Goal: Navigation & Orientation: Find specific page/section

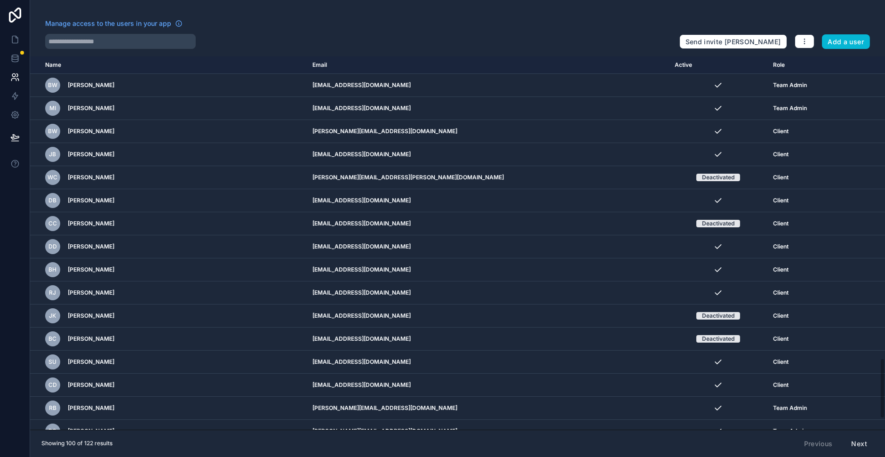
scroll to position [1855, 0]
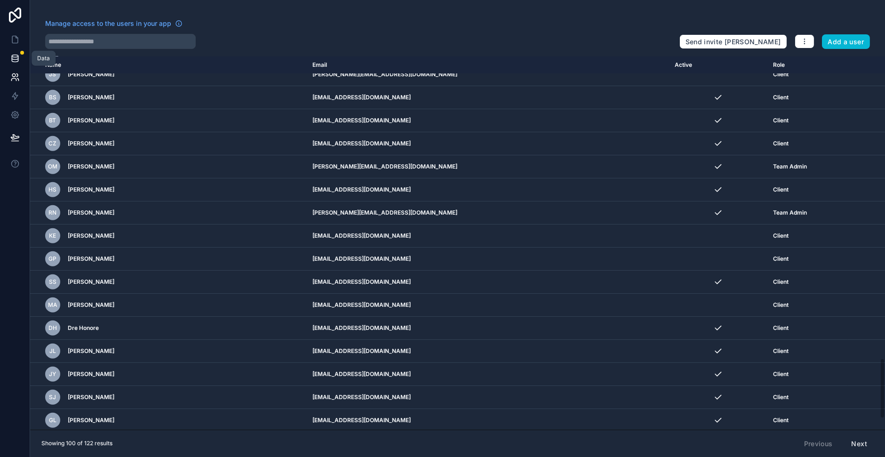
click at [13, 58] on icon at bounding box center [14, 58] width 9 height 9
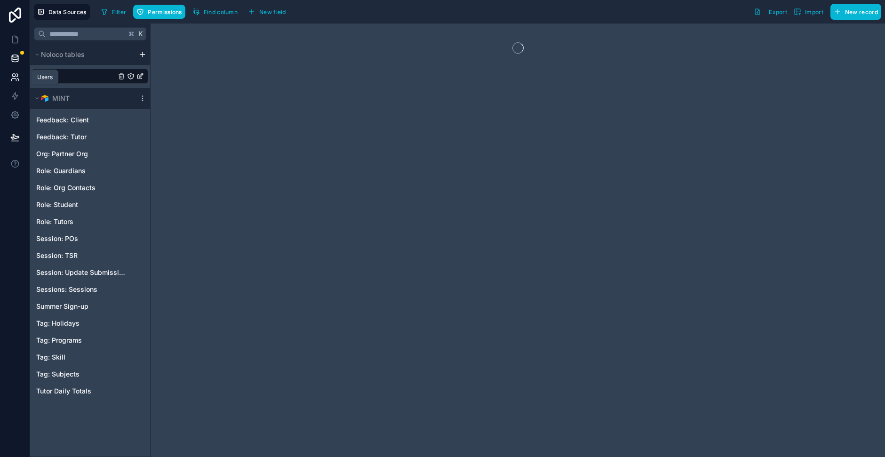
drag, startPoint x: 13, startPoint y: 58, endPoint x: 13, endPoint y: 73, distance: 15.1
click at [13, 73] on div at bounding box center [15, 228] width 30 height 457
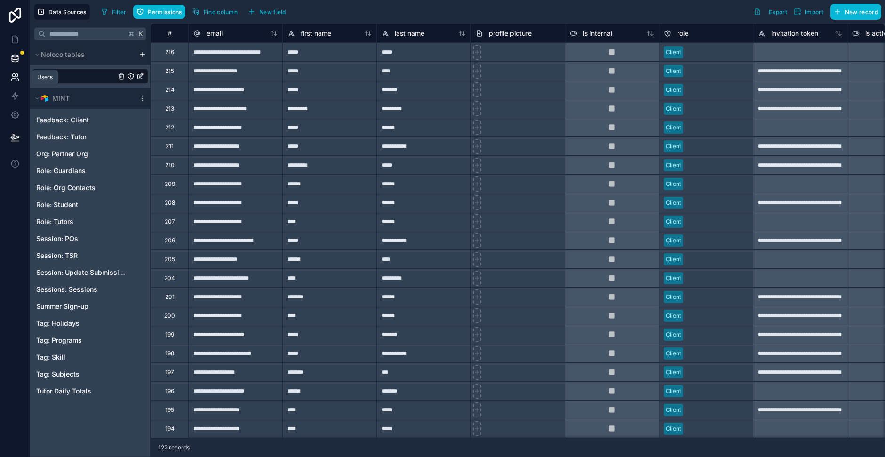
click at [17, 72] on icon at bounding box center [14, 76] width 9 height 9
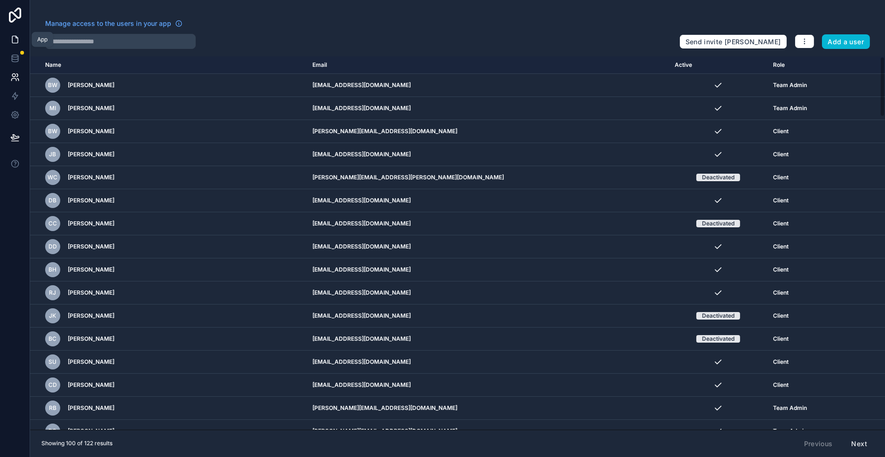
click at [19, 37] on link at bounding box center [15, 39] width 30 height 19
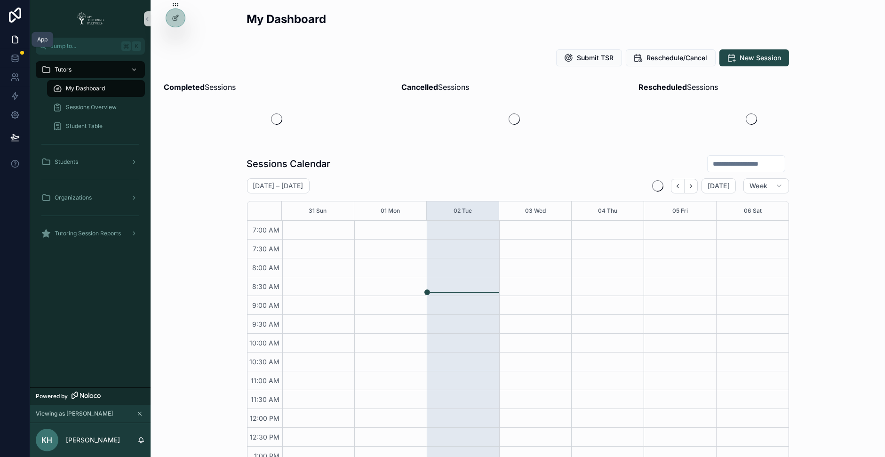
scroll to position [212, 0]
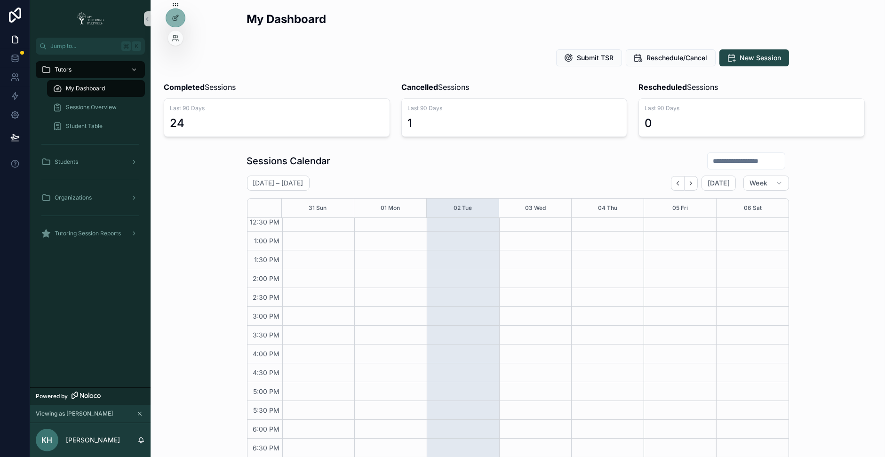
click at [174, 32] on div at bounding box center [175, 38] width 15 height 15
click at [174, 34] on div at bounding box center [175, 38] width 15 height 15
click at [174, 35] on icon at bounding box center [176, 38] width 8 height 8
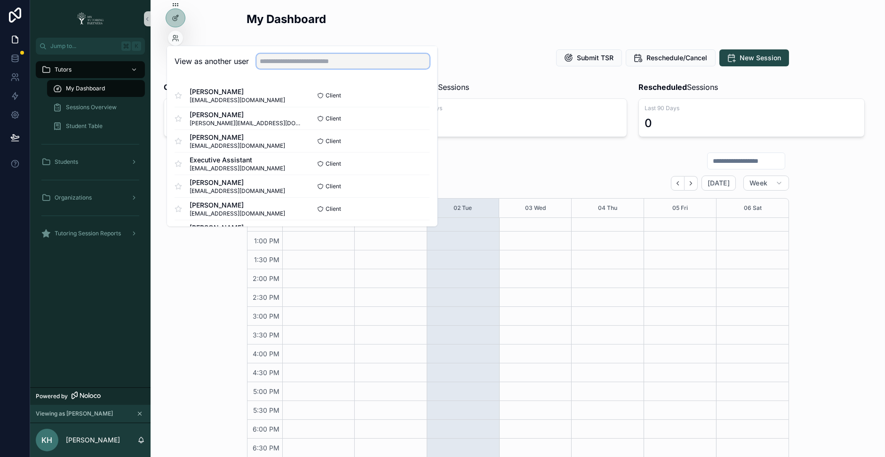
click at [318, 60] on input "text" at bounding box center [342, 61] width 173 height 15
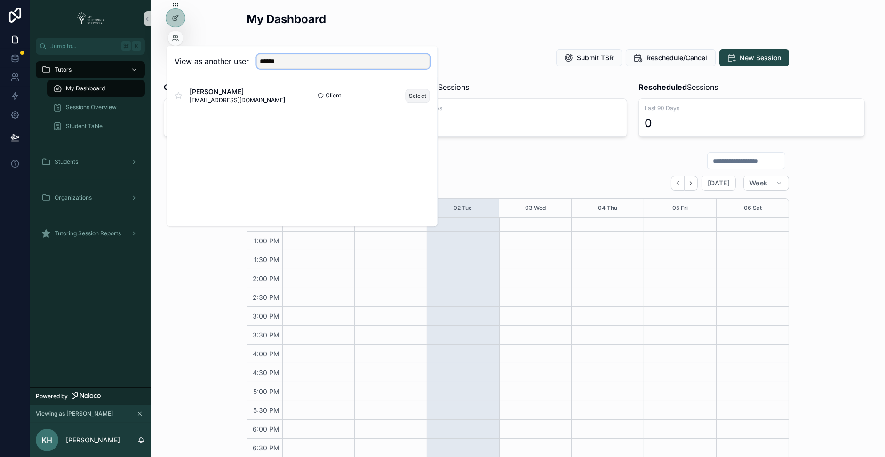
type input "******"
click at [419, 92] on button "Select" at bounding box center [417, 96] width 24 height 14
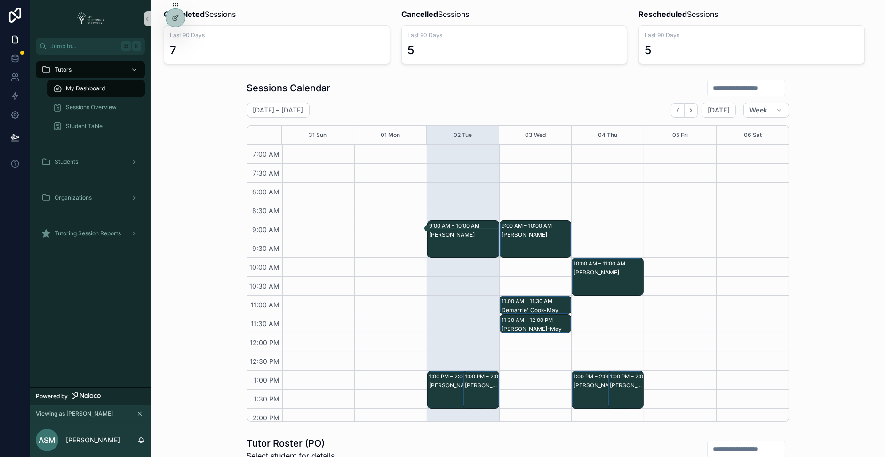
click at [171, 46] on div "7" at bounding box center [173, 50] width 7 height 15
click at [175, 35] on icon at bounding box center [176, 38] width 8 height 8
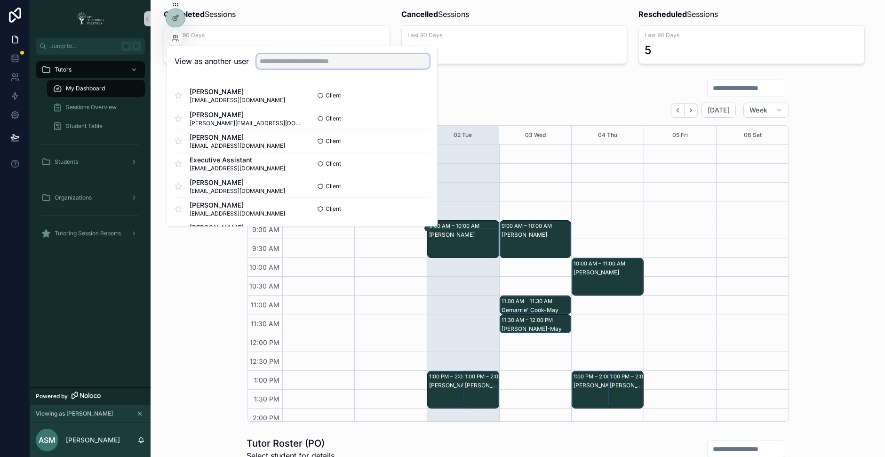
click at [275, 61] on input "text" at bounding box center [342, 61] width 173 height 15
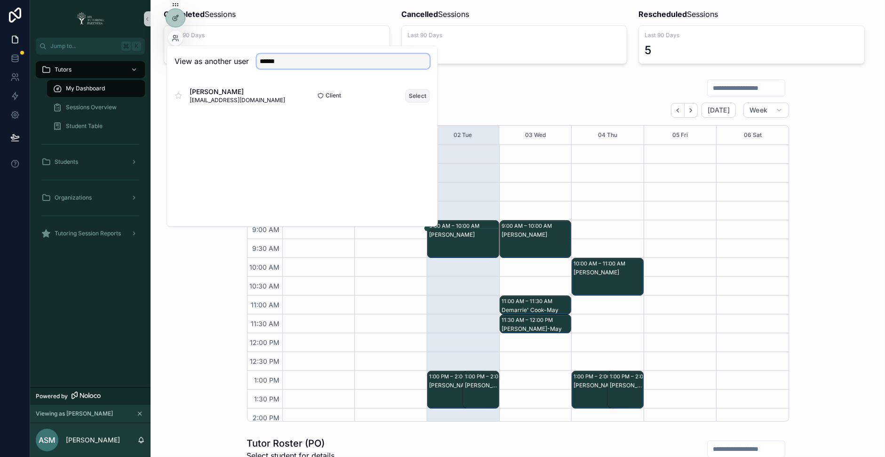
type input "******"
click at [424, 91] on button "Select" at bounding box center [417, 96] width 24 height 14
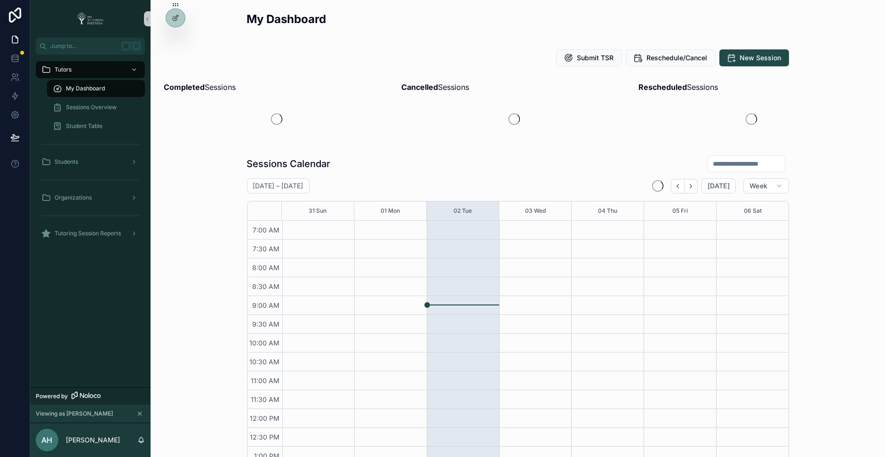
scroll to position [212, 0]
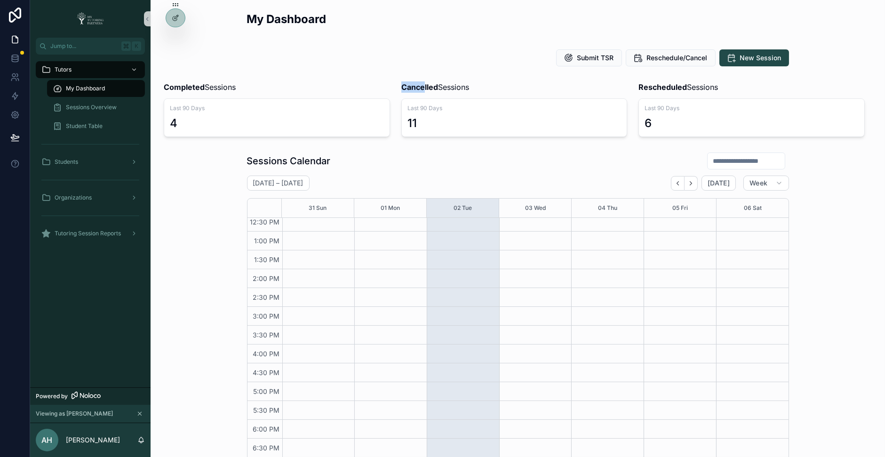
drag, startPoint x: 0, startPoint y: 0, endPoint x: 330, endPoint y: 133, distance: 356.0
click at [330, 133] on div "My Dashboard Submit TSR Reschedule/Cancel New Session Completed Sessions Last 9…" at bounding box center [518, 399] width 734 height 798
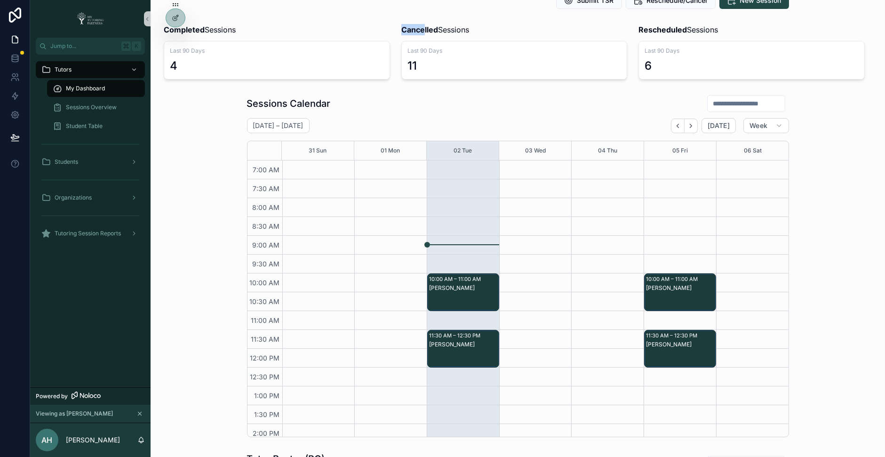
scroll to position [58, 0]
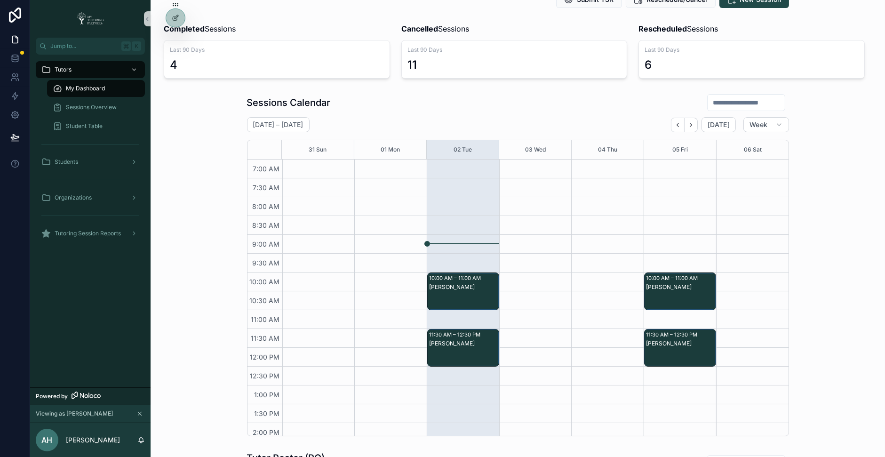
click at [676, 115] on div "Sessions Calendar [DATE] – [DATE] [DATE] Week 31 Sun 01 Mon 02 Tue 03 Wed 04 Th…" at bounding box center [518, 265] width 542 height 342
click at [678, 121] on icon "Back" at bounding box center [677, 124] width 7 height 7
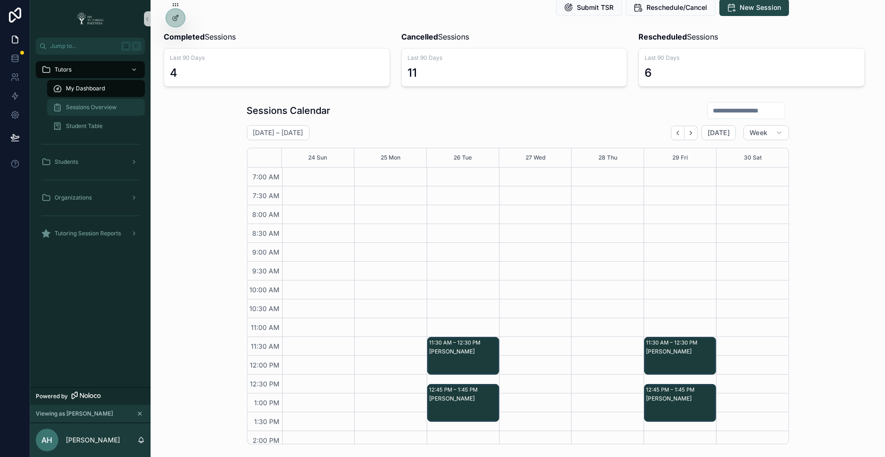
click at [113, 103] on div "Sessions Overview" at bounding box center [96, 107] width 87 height 15
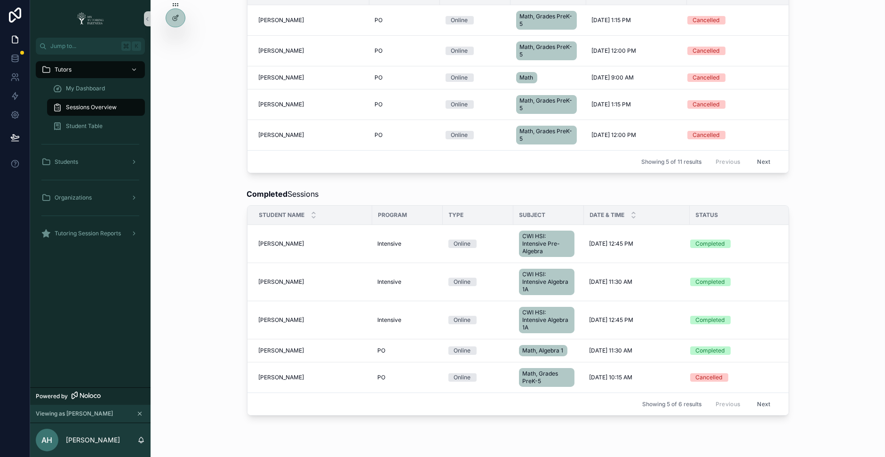
scroll to position [492, 0]
click at [761, 396] on button "Next" at bounding box center [763, 403] width 26 height 15
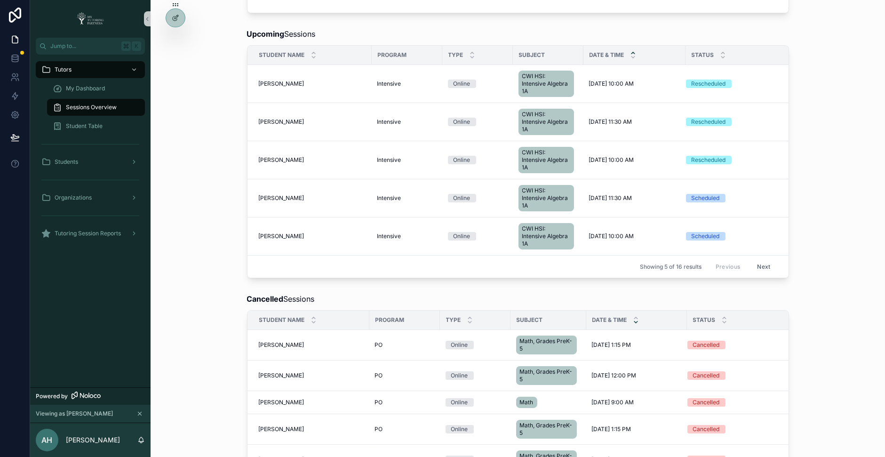
scroll to position [386, 0]
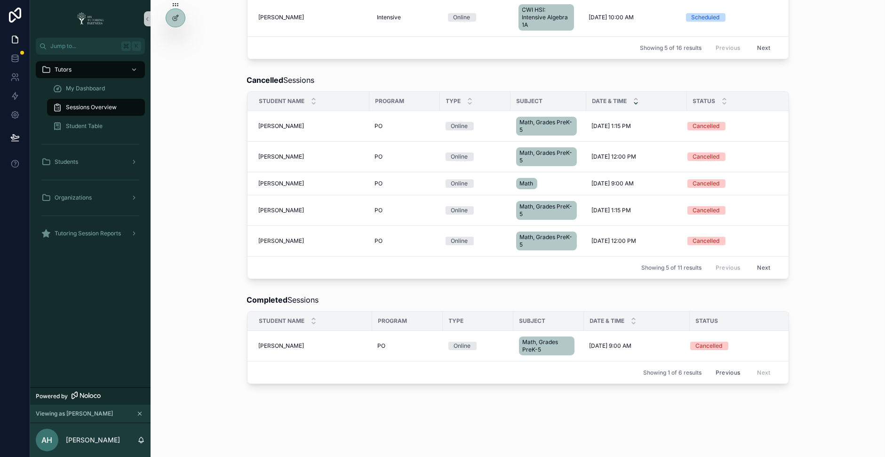
click at [729, 365] on button "Previous" at bounding box center [728, 372] width 38 height 15
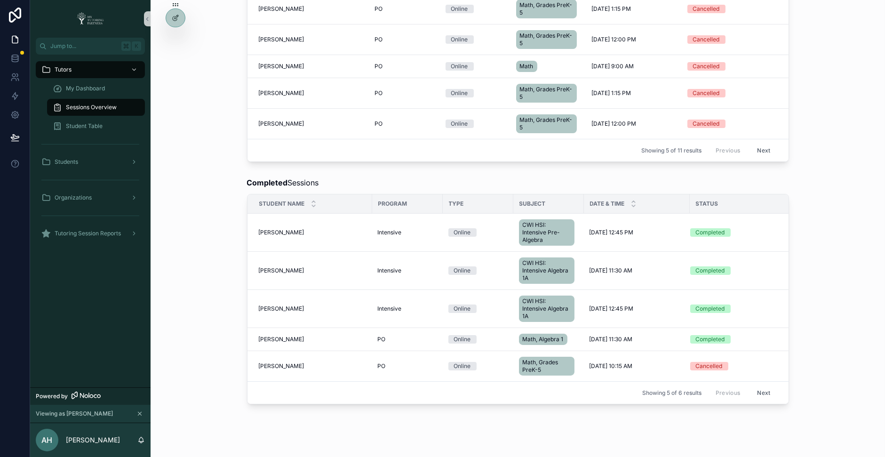
scroll to position [522, 0]
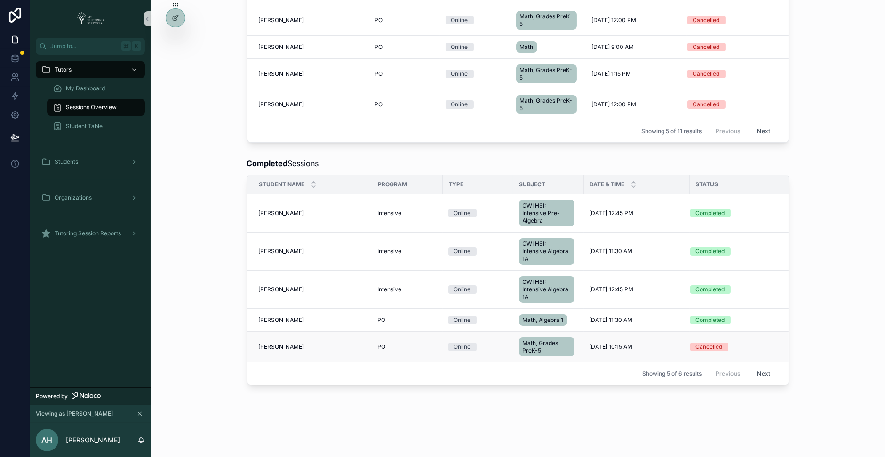
click at [271, 343] on span "George Teodocio" at bounding box center [282, 347] width 46 height 8
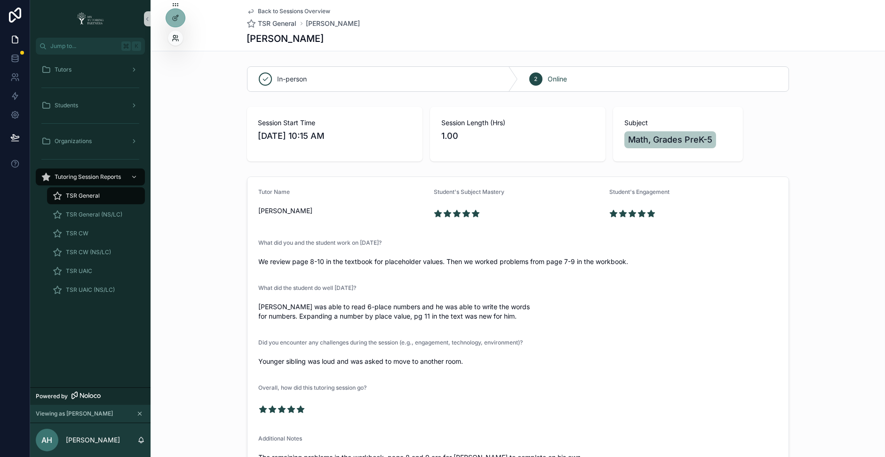
click at [174, 36] on icon at bounding box center [176, 38] width 8 height 8
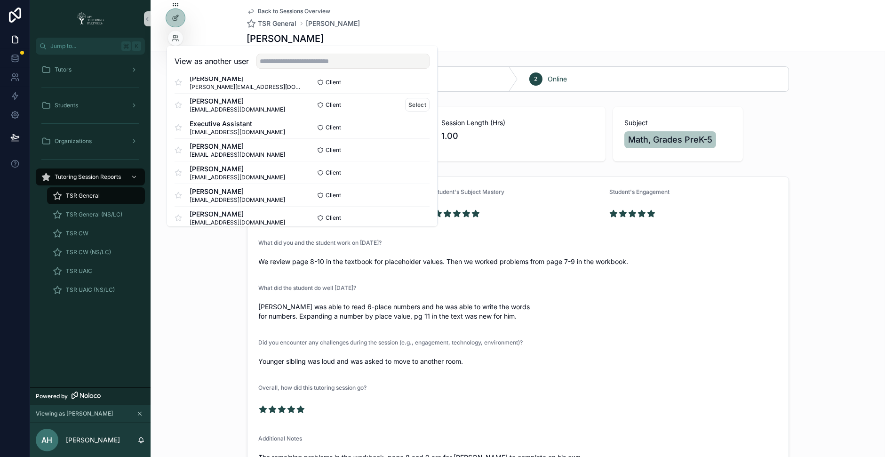
scroll to position [53, 0]
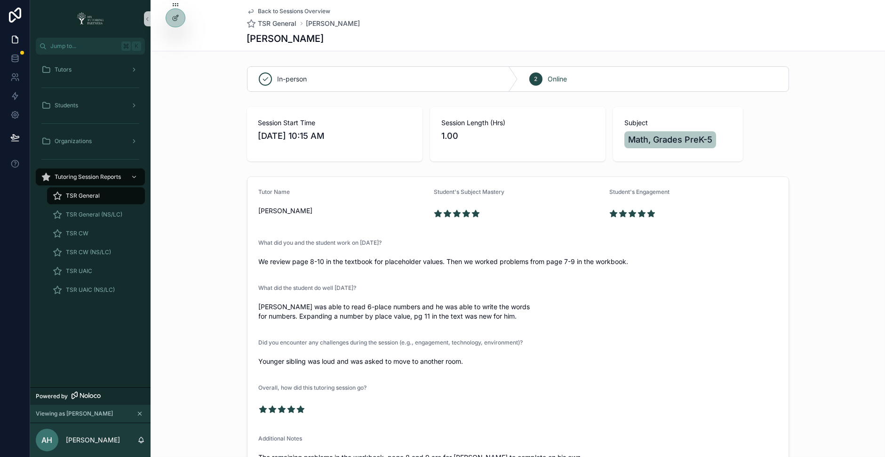
click at [688, 371] on form "Tutor Name Anicia Hibdon Student's Subject Mastery Student's Engagement What di…" at bounding box center [517, 326] width 541 height 299
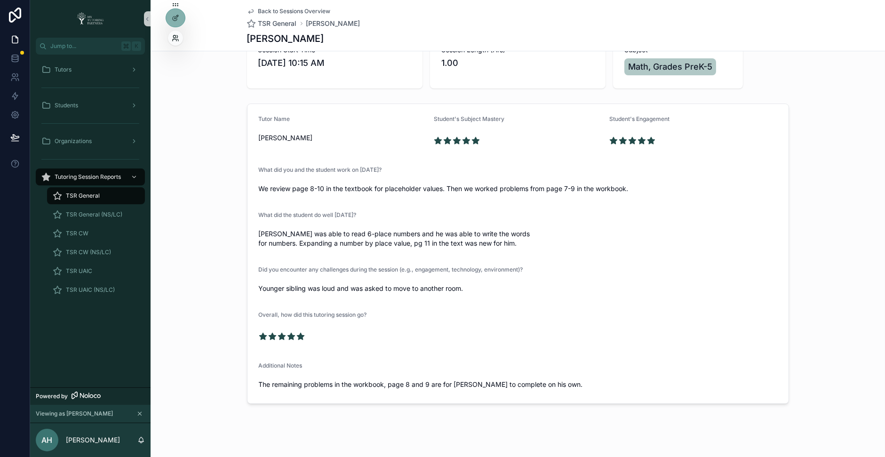
click at [174, 35] on icon at bounding box center [176, 38] width 8 height 8
click at [203, 299] on div "Tutor Name Anicia Hibdon Student's Subject Mastery Student's Engagement What di…" at bounding box center [518, 254] width 734 height 308
click at [103, 105] on div "Students" at bounding box center [90, 105] width 98 height 15
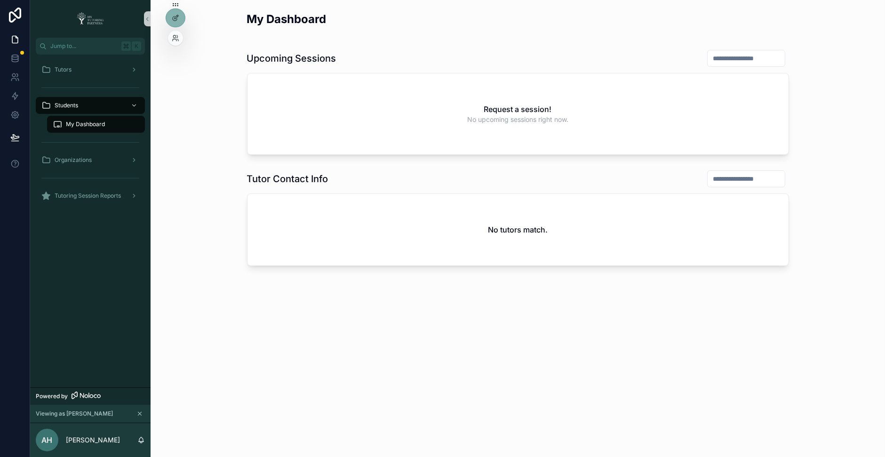
click at [170, 40] on div at bounding box center [175, 38] width 15 height 15
click at [175, 39] on icon at bounding box center [176, 38] width 8 height 8
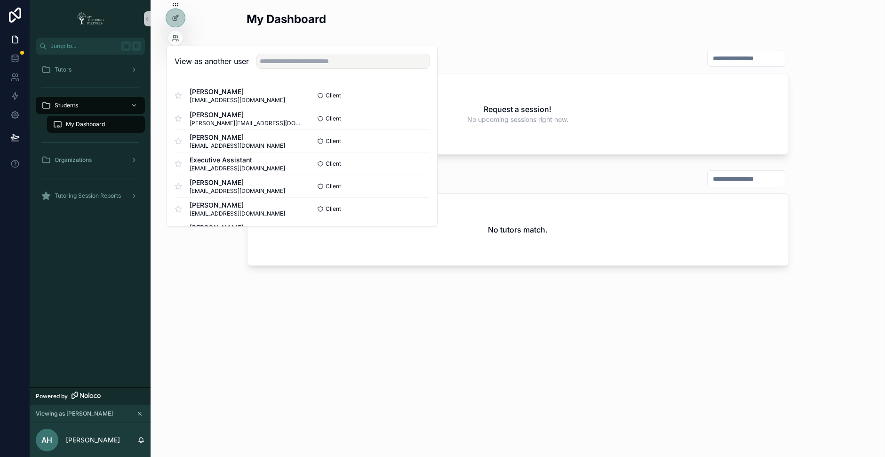
click at [278, 52] on div "View as another user" at bounding box center [302, 61] width 270 height 31
click at [278, 59] on input "text" at bounding box center [342, 61] width 173 height 15
click at [308, 54] on div at bounding box center [339, 61] width 181 height 15
click at [311, 59] on input "text" at bounding box center [342, 61] width 173 height 15
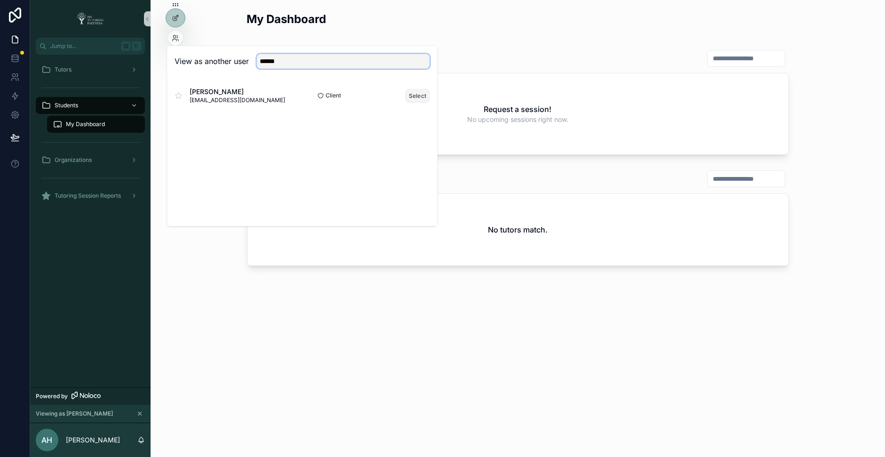
type input "******"
click at [411, 96] on button "Select" at bounding box center [417, 96] width 24 height 14
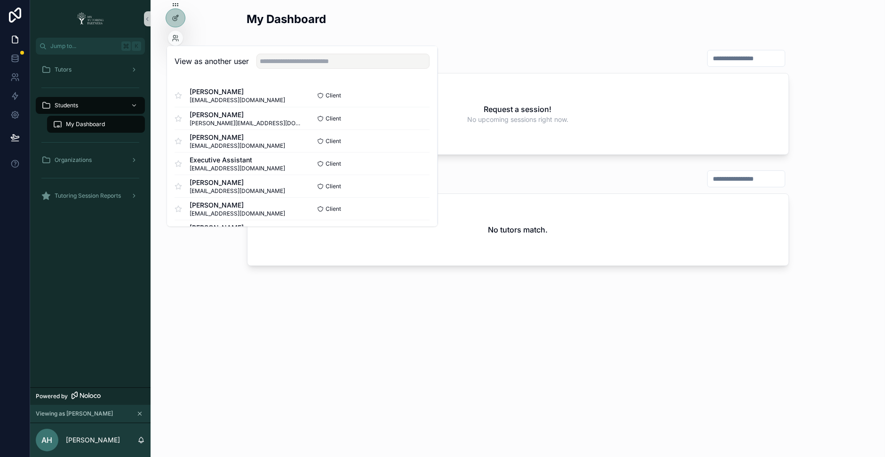
click at [333, 294] on div "My Dashboard Upcoming Sessions Request a session! No upcoming sessions right no…" at bounding box center [518, 165] width 734 height 330
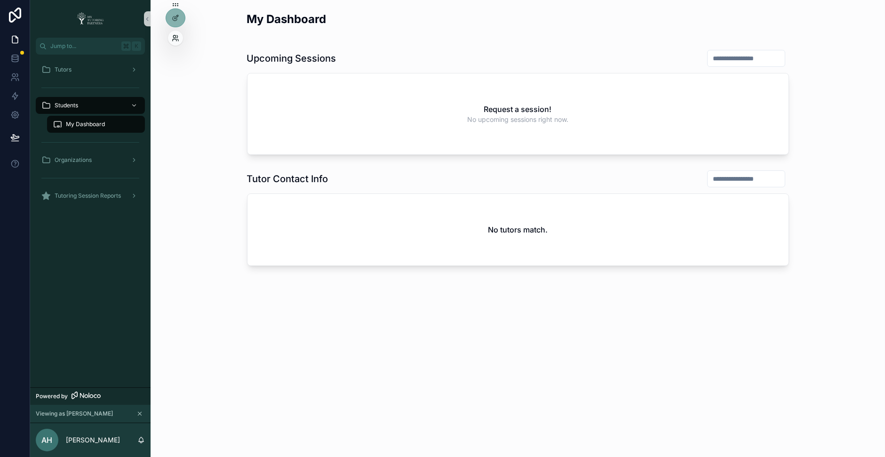
click at [176, 34] on div at bounding box center [175, 38] width 15 height 15
click at [113, 129] on div "My Dashboard" at bounding box center [96, 124] width 87 height 15
click at [175, 43] on div at bounding box center [175, 38] width 15 height 15
click at [177, 38] on icon at bounding box center [177, 36] width 1 height 2
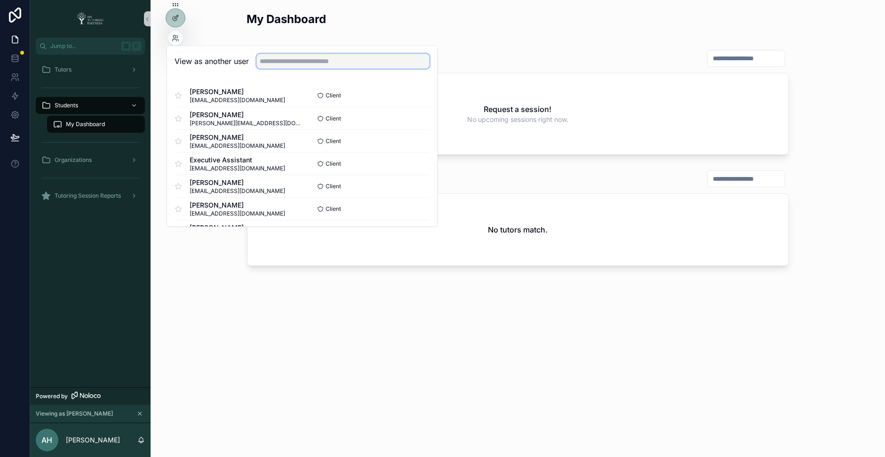
click at [271, 57] on input "text" at bounding box center [342, 61] width 173 height 15
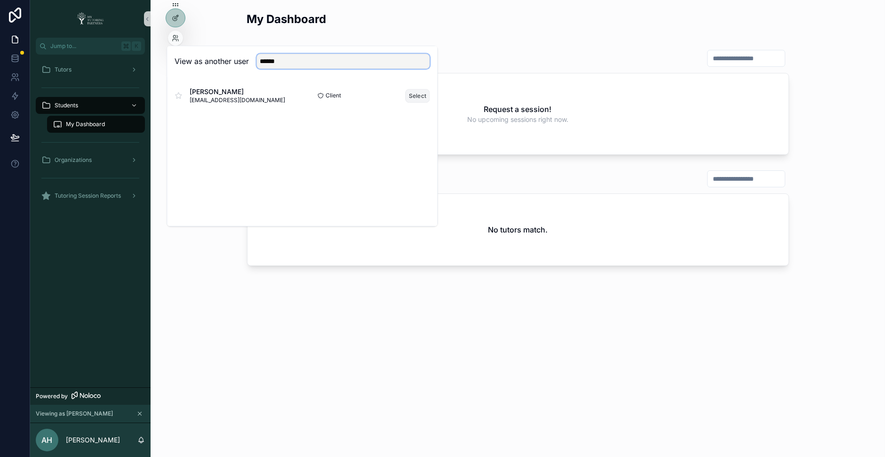
type input "******"
click at [420, 95] on button "Select" at bounding box center [417, 96] width 24 height 14
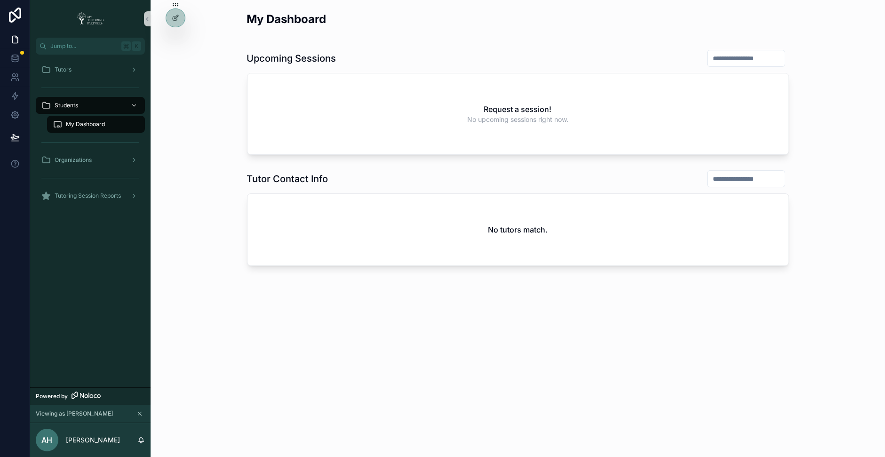
click at [89, 127] on span "My Dashboard" at bounding box center [85, 124] width 39 height 8
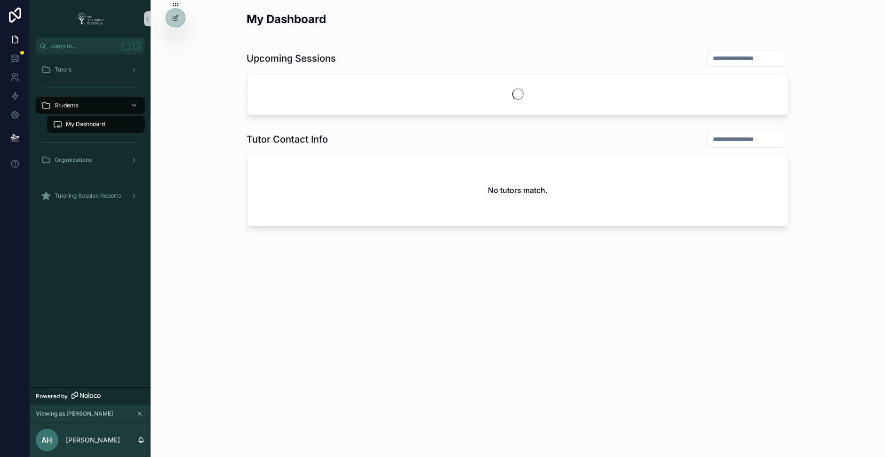
click at [89, 127] on span "My Dashboard" at bounding box center [85, 124] width 39 height 8
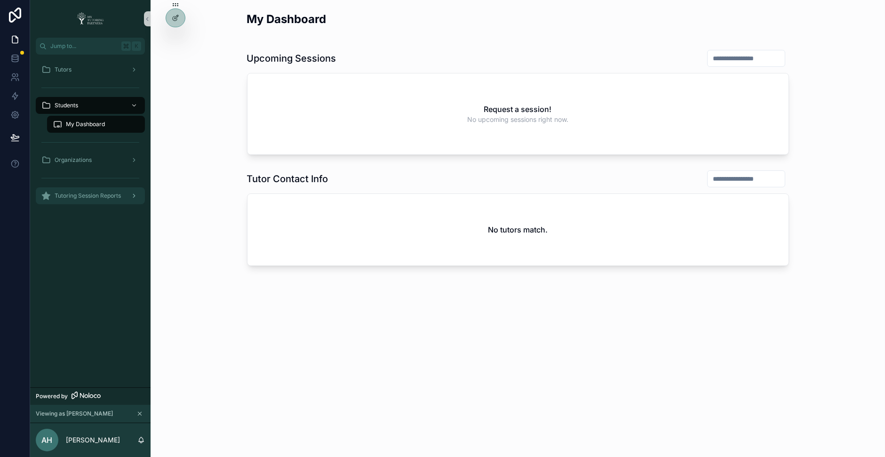
click at [108, 192] on span "Tutoring Session Reports" at bounding box center [88, 196] width 66 height 8
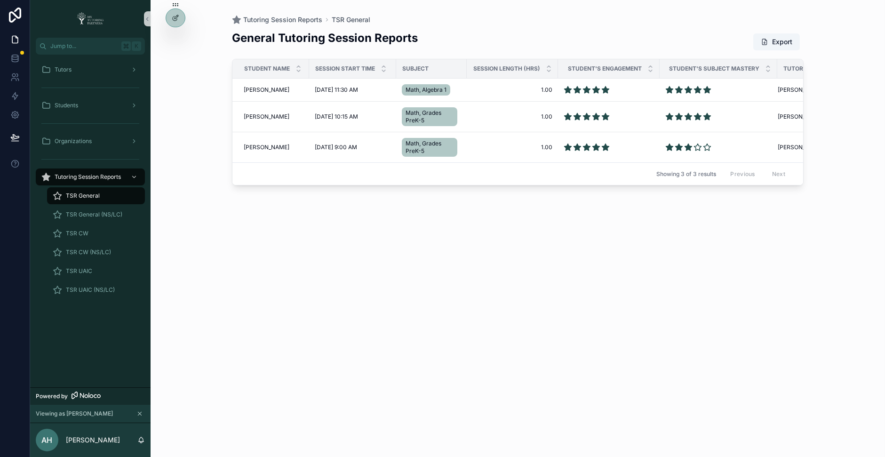
scroll to position [0, 2]
click at [96, 214] on span "TSR General (NS/LC)" at bounding box center [94, 215] width 56 height 8
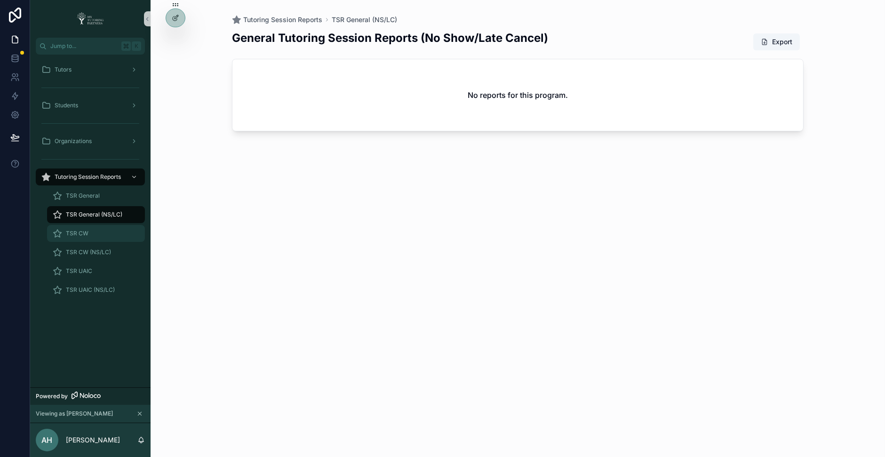
click at [93, 229] on div "TSR CW" at bounding box center [96, 233] width 87 height 15
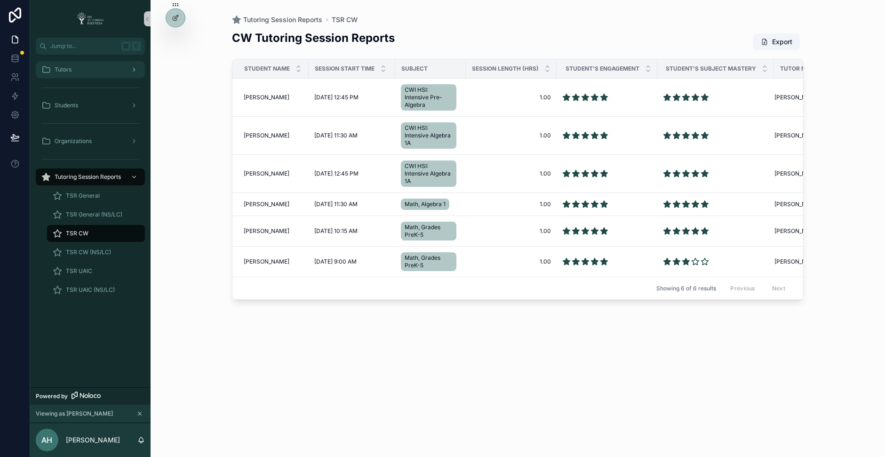
click at [130, 72] on div "scrollable content" at bounding box center [133, 69] width 12 height 15
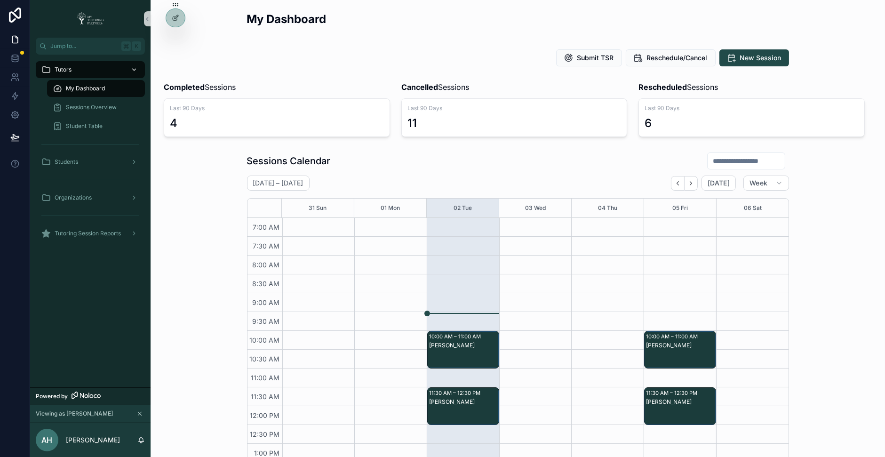
scroll to position [212, 0]
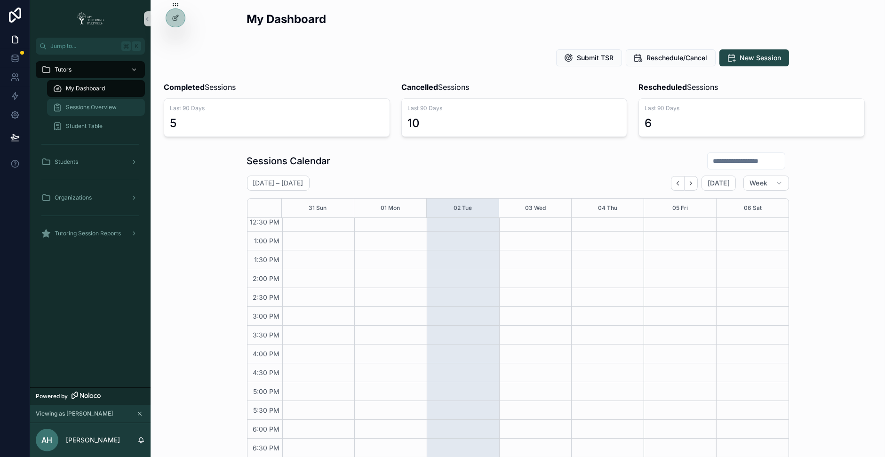
click at [108, 103] on span "Sessions Overview" at bounding box center [91, 107] width 51 height 8
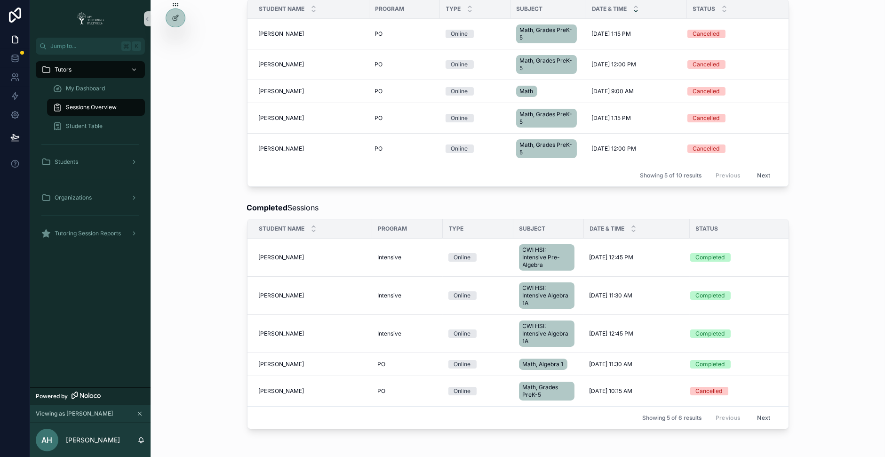
scroll to position [522, 0]
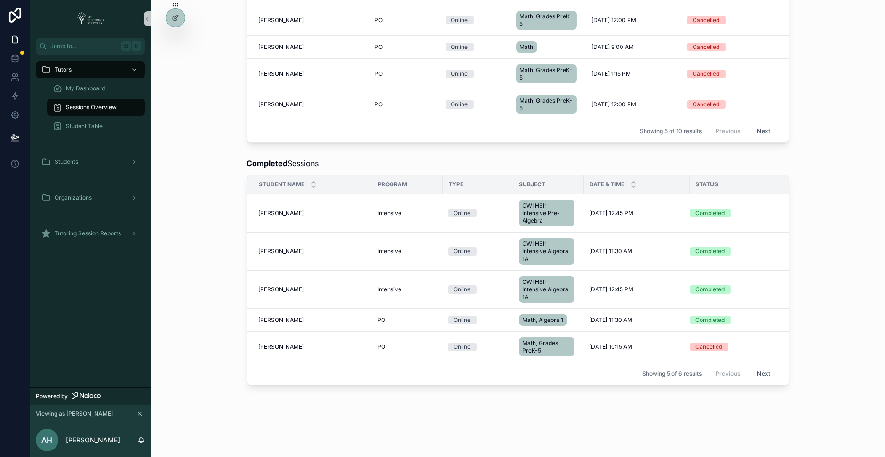
click at [766, 366] on button "Next" at bounding box center [763, 373] width 26 height 15
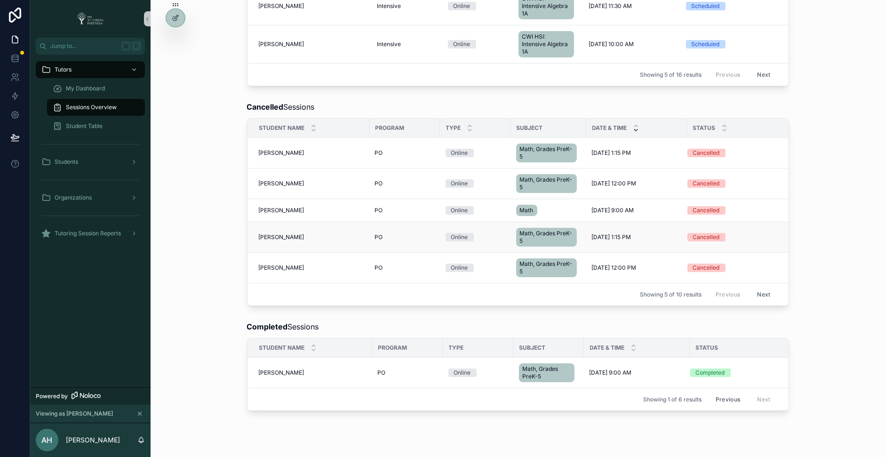
scroll to position [386, 0]
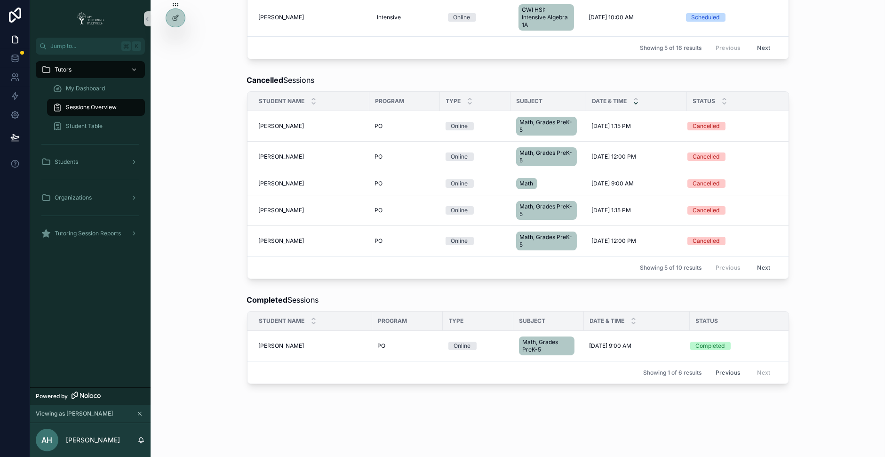
click at [728, 366] on button "Previous" at bounding box center [728, 372] width 38 height 15
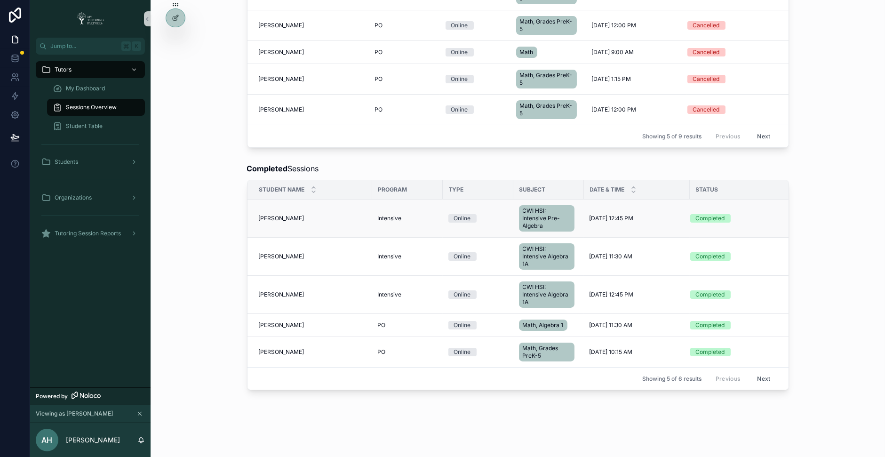
scroll to position [522, 0]
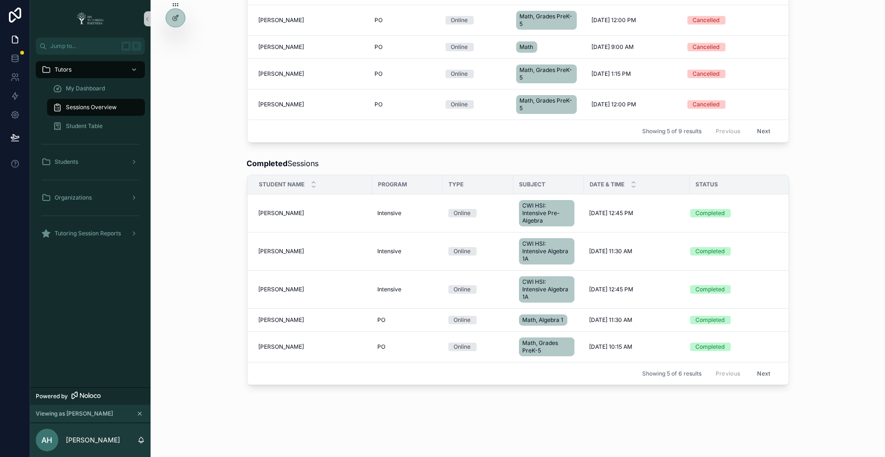
click at [768, 366] on button "Next" at bounding box center [763, 373] width 26 height 15
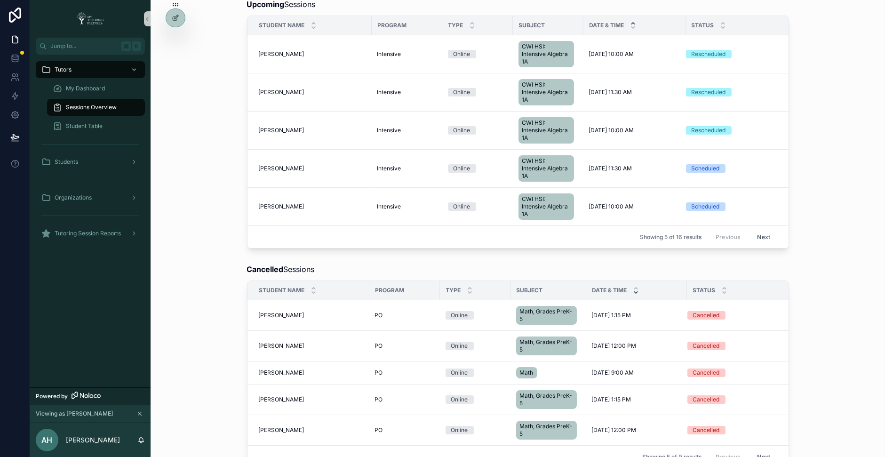
scroll to position [386, 0]
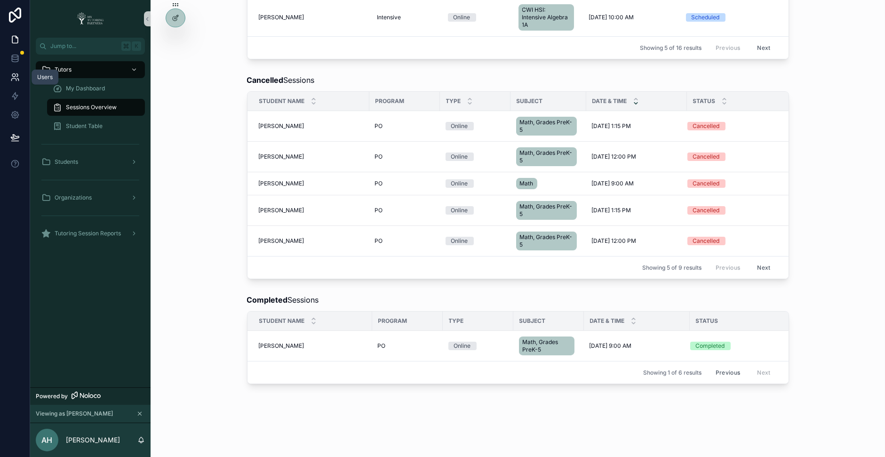
click at [16, 74] on icon at bounding box center [14, 76] width 9 height 9
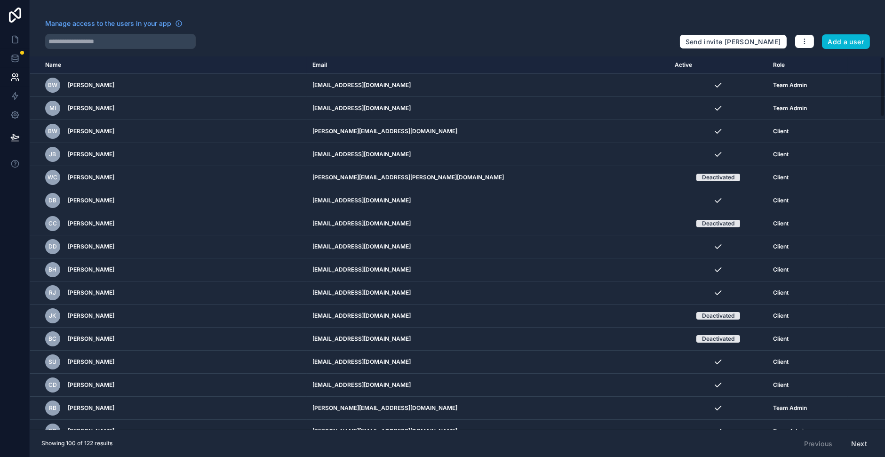
click at [139, 52] on div "Manage access to the users in your app Send invite reminders Add a user Name Em…" at bounding box center [457, 228] width 855 height 457
click at [139, 46] on input "text" at bounding box center [120, 41] width 151 height 15
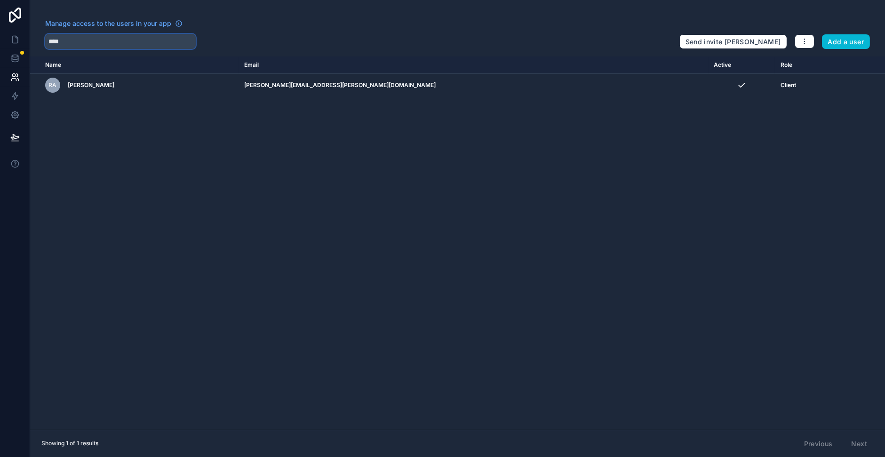
type input "****"
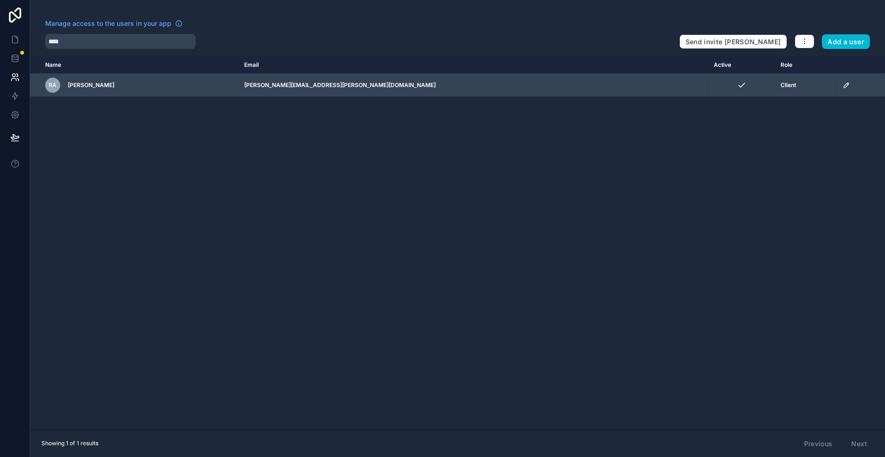
click at [837, 88] on td "scrollable content" at bounding box center [861, 85] width 48 height 23
click at [842, 86] on icon "scrollable content" at bounding box center [846, 85] width 8 height 8
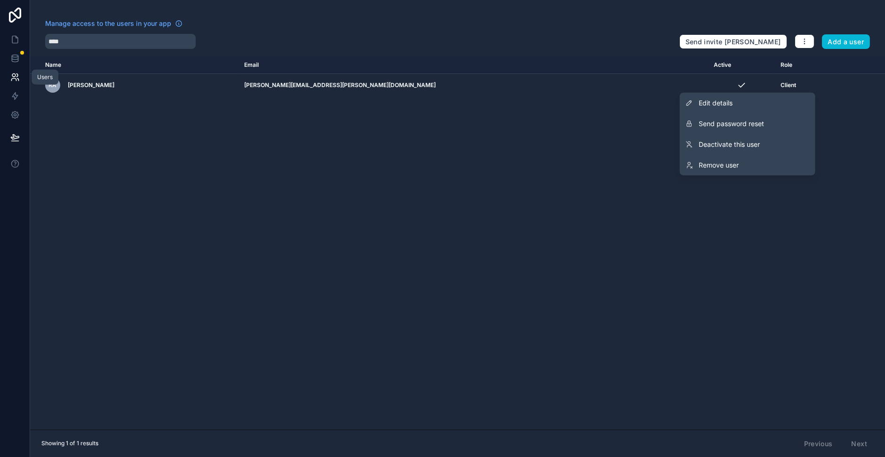
click at [14, 76] on icon at bounding box center [14, 76] width 9 height 9
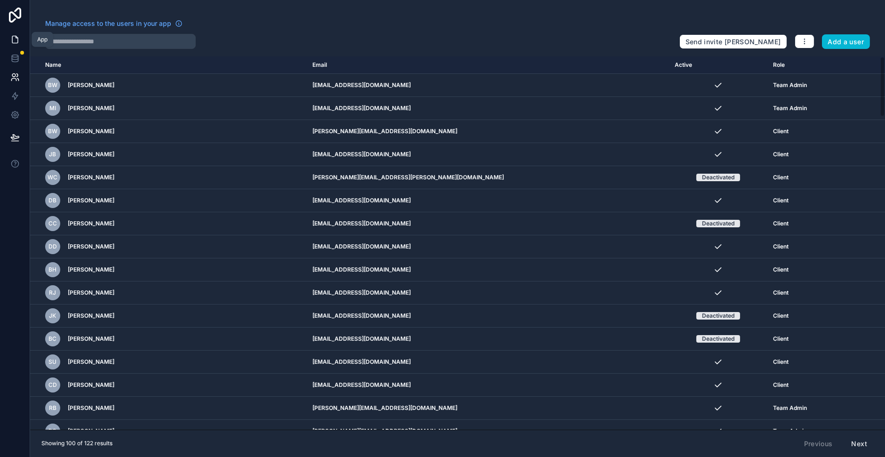
click at [18, 43] on icon at bounding box center [14, 39] width 9 height 9
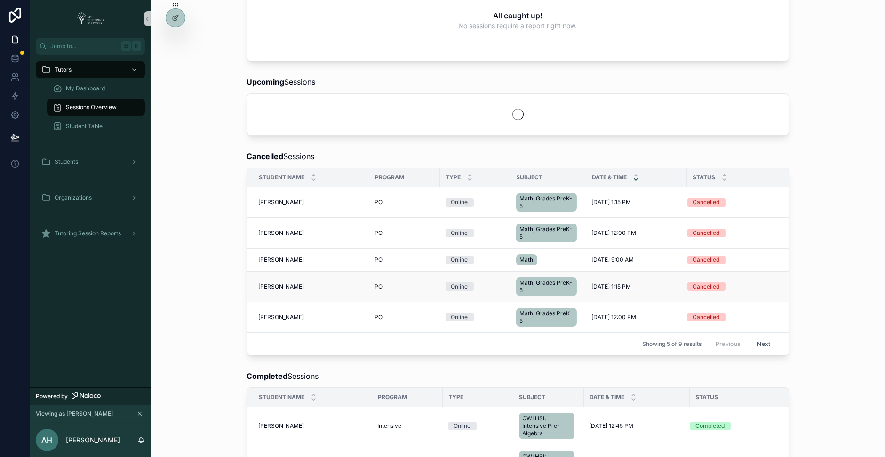
scroll to position [126, 0]
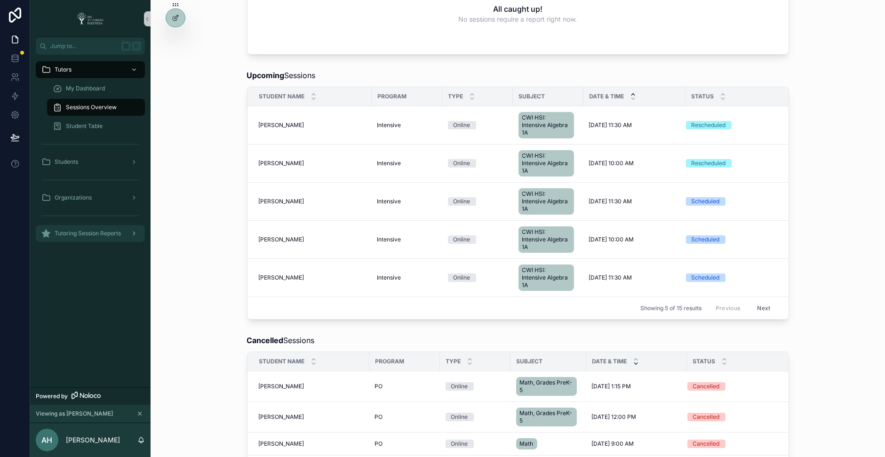
click at [132, 240] on div "scrollable content" at bounding box center [133, 233] width 12 height 15
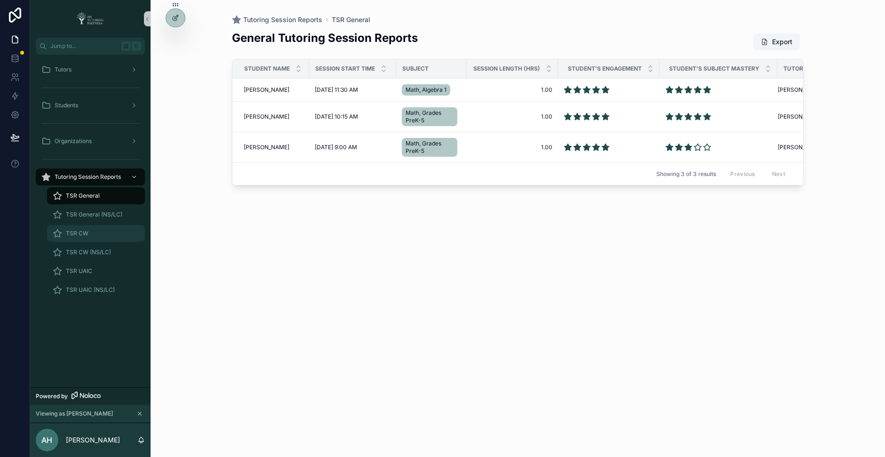
click at [85, 232] on span "TSR CW" at bounding box center [77, 234] width 23 height 8
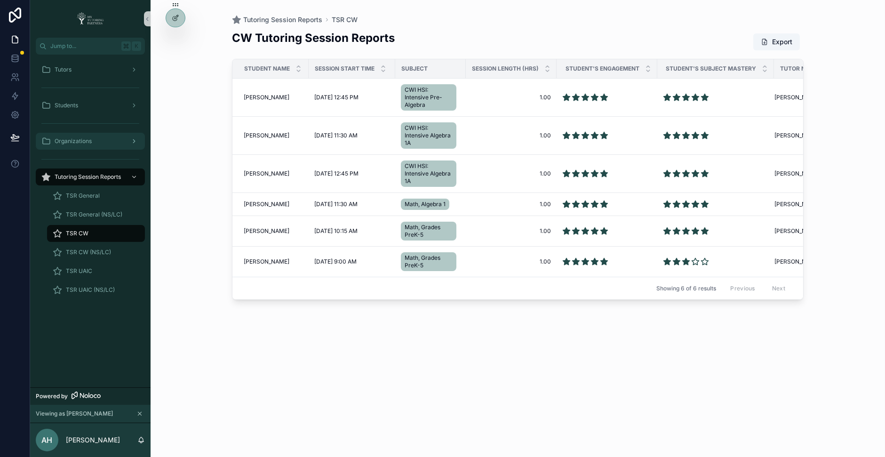
click at [114, 143] on div "Organizations" at bounding box center [90, 141] width 98 height 15
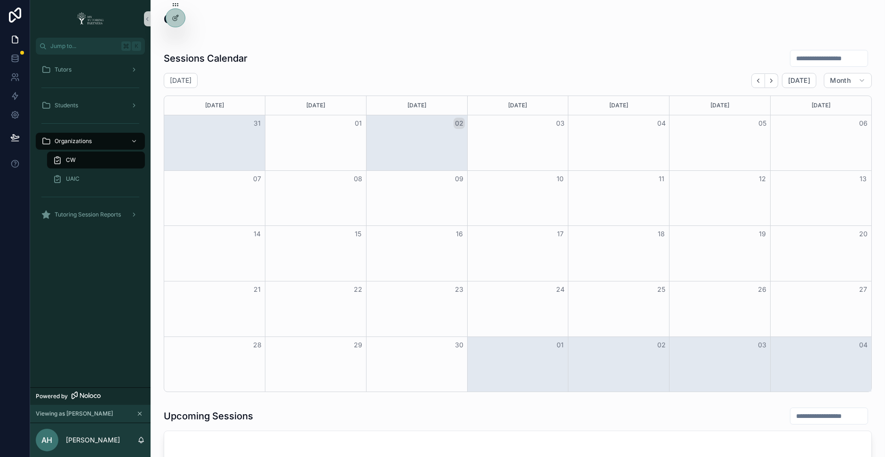
click at [113, 158] on div "CW" at bounding box center [96, 159] width 87 height 15
click at [105, 217] on span "Tutoring Session Reports" at bounding box center [88, 215] width 66 height 8
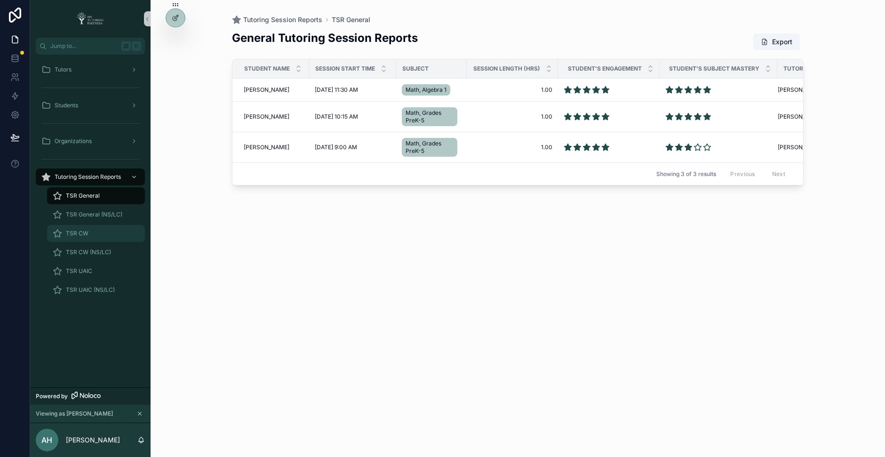
click at [88, 236] on div "TSR CW" at bounding box center [96, 233] width 87 height 15
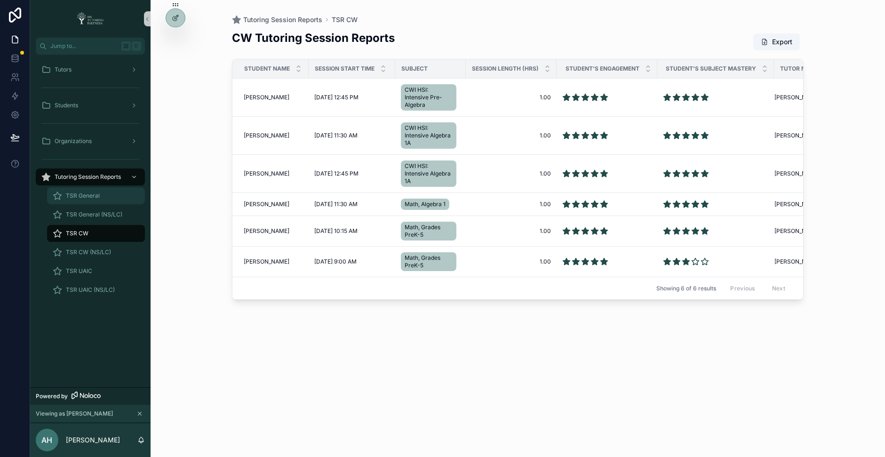
click at [95, 195] on span "TSR General" at bounding box center [83, 196] width 34 height 8
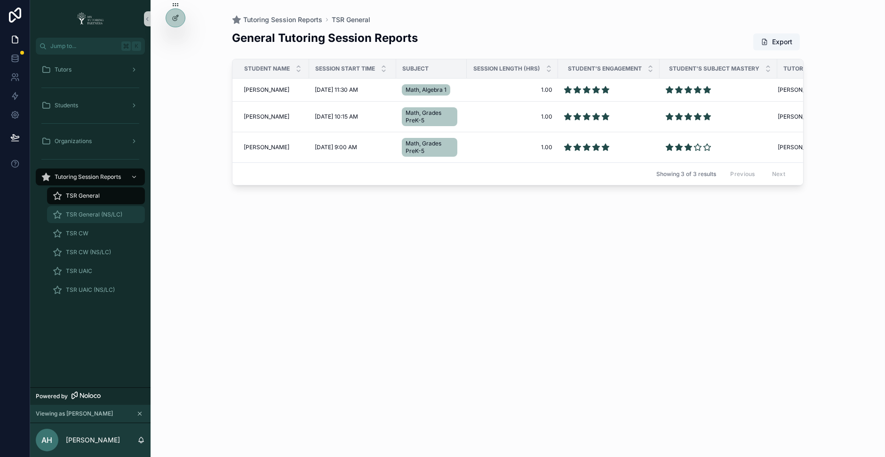
click at [116, 219] on div "TSR General (NS/LC)" at bounding box center [96, 214] width 87 height 15
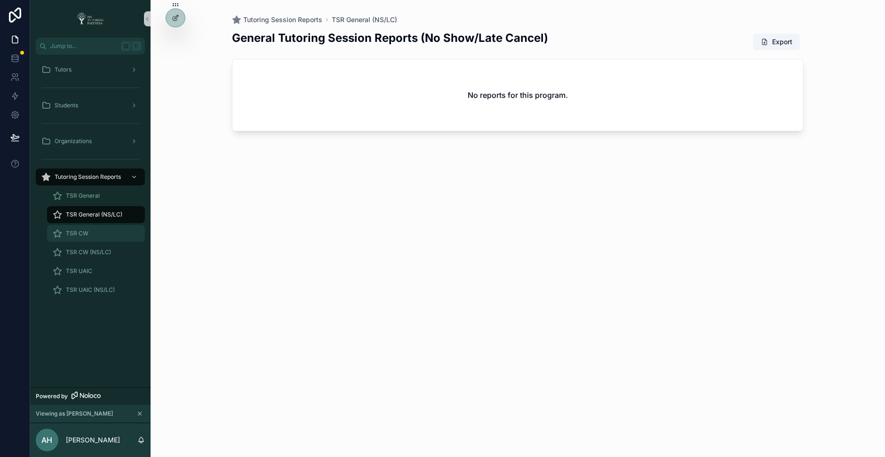
click at [110, 229] on div "TSR CW" at bounding box center [96, 233] width 87 height 15
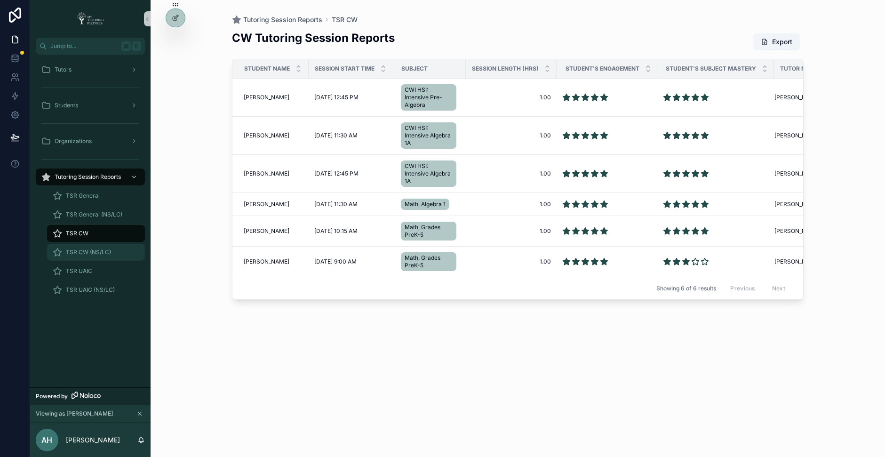
click at [113, 252] on div "TSR CW (NS/LC)" at bounding box center [96, 252] width 87 height 15
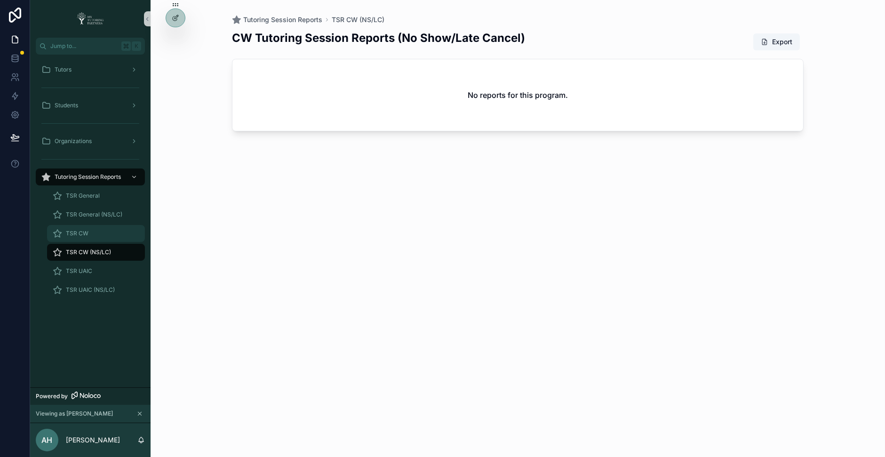
click at [110, 231] on div "TSR CW" at bounding box center [96, 233] width 87 height 15
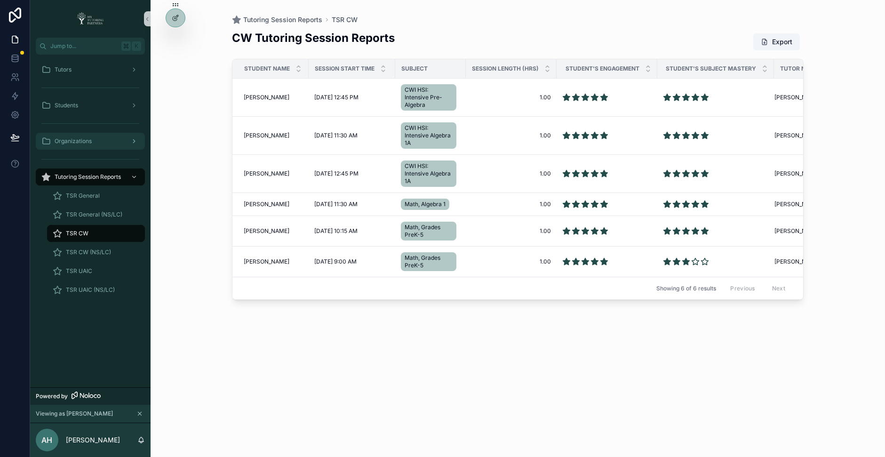
click at [114, 142] on div "Organizations" at bounding box center [90, 141] width 98 height 15
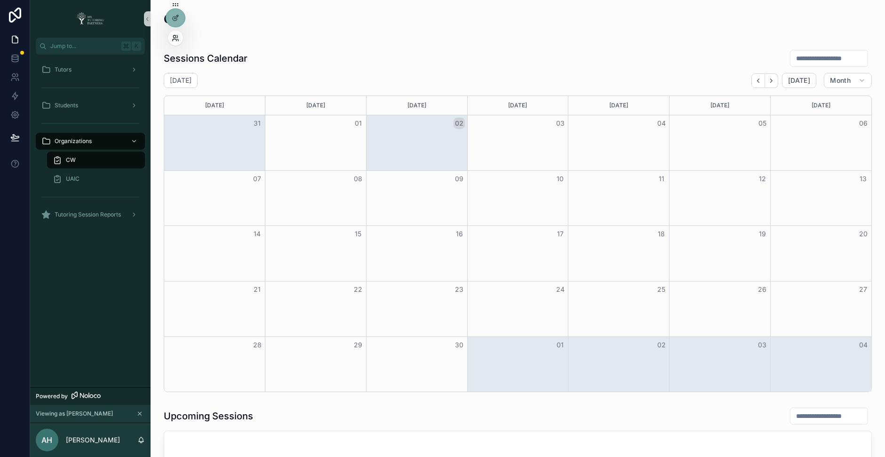
click at [173, 37] on icon at bounding box center [176, 38] width 8 height 8
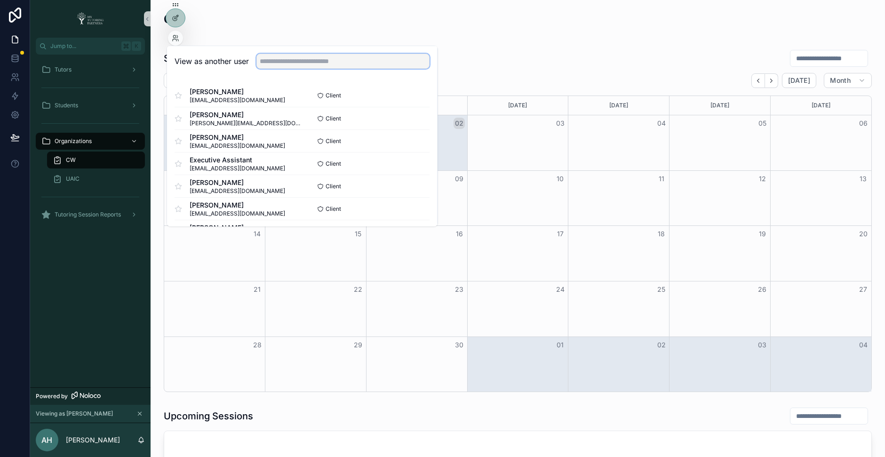
click at [274, 60] on input "text" at bounding box center [342, 61] width 173 height 15
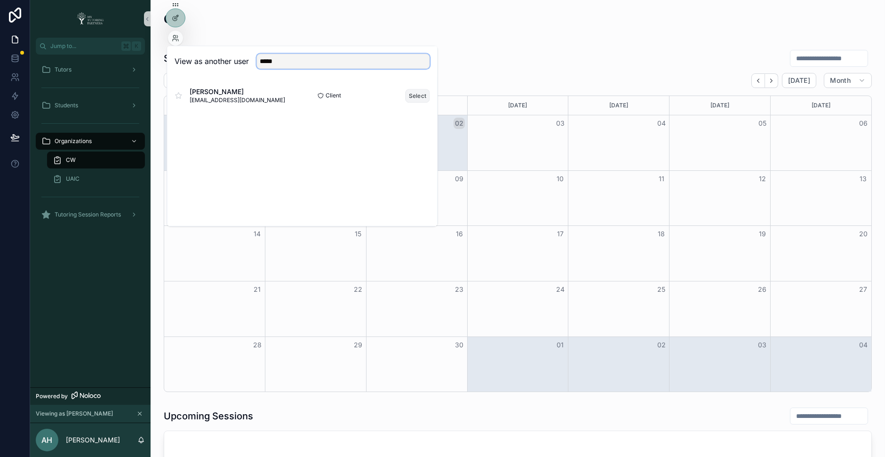
type input "*****"
click at [412, 92] on button "Select" at bounding box center [417, 96] width 24 height 14
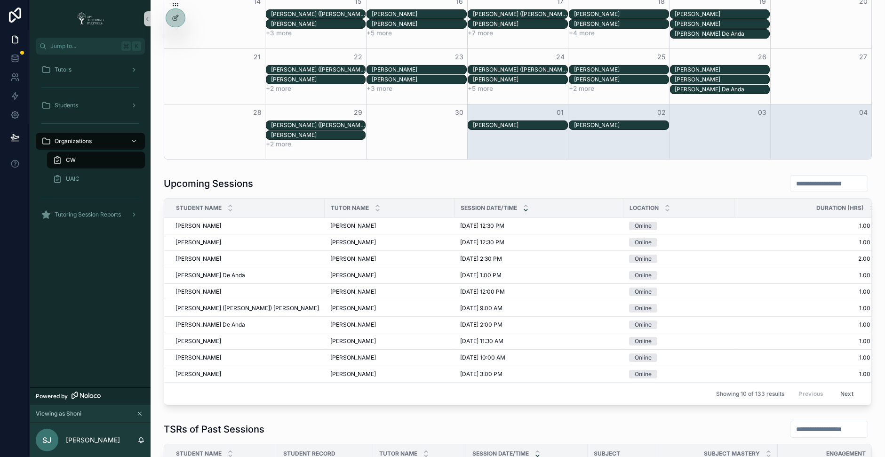
scroll to position [270, 0]
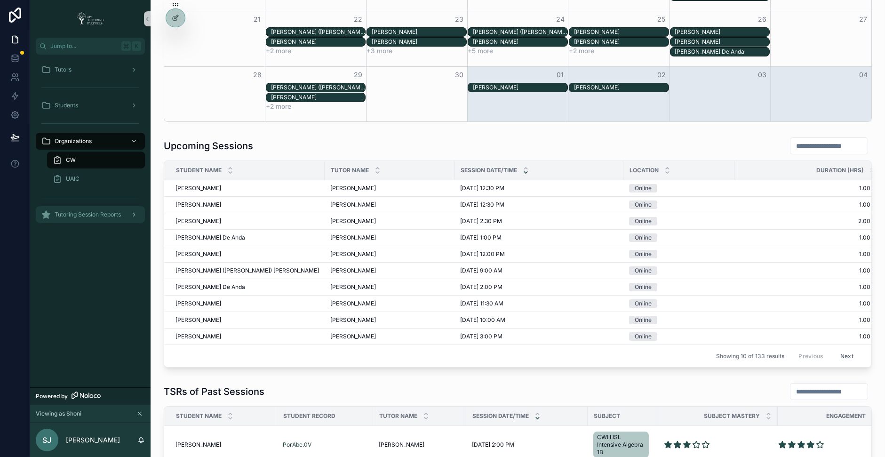
click at [110, 213] on span "Tutoring Session Reports" at bounding box center [88, 215] width 66 height 8
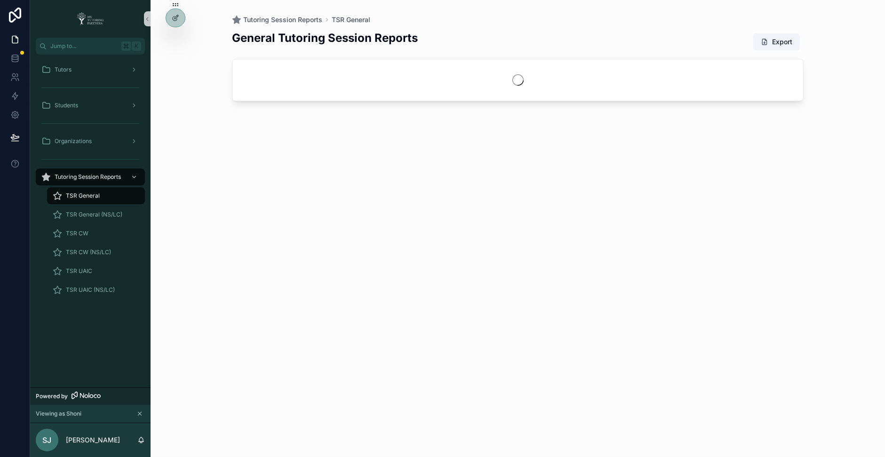
click at [116, 192] on div "TSR General" at bounding box center [96, 195] width 87 height 15
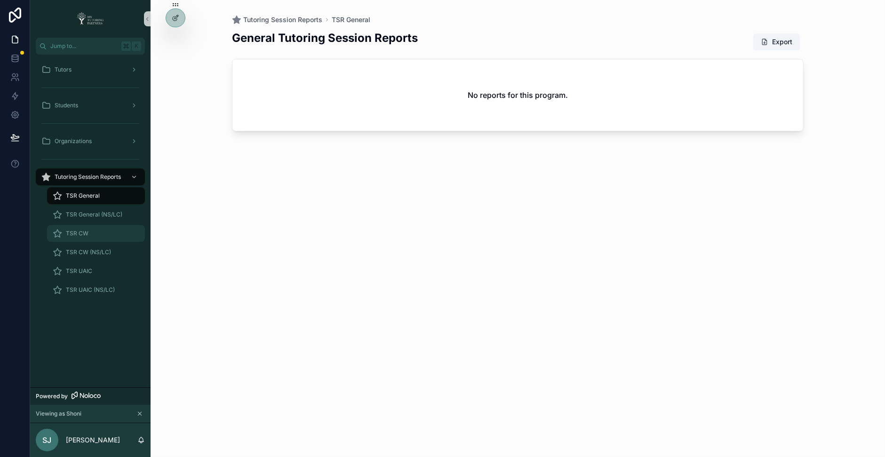
click at [95, 231] on div "TSR CW" at bounding box center [96, 233] width 87 height 15
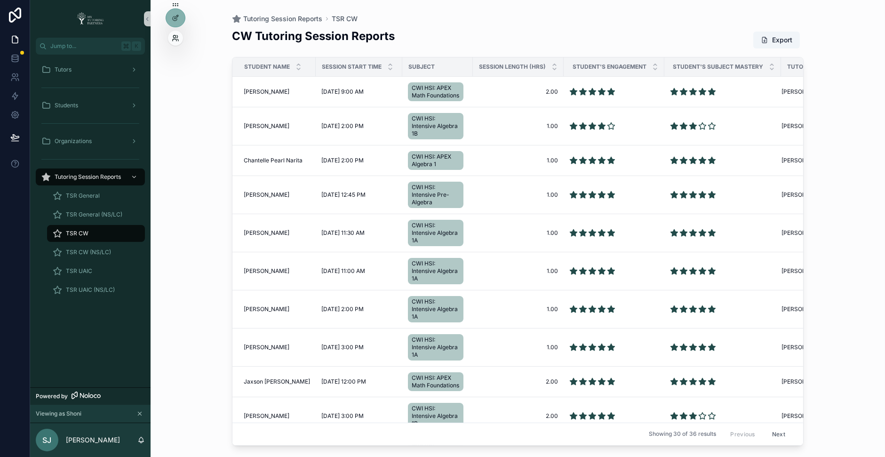
click at [174, 36] on icon at bounding box center [176, 38] width 8 height 8
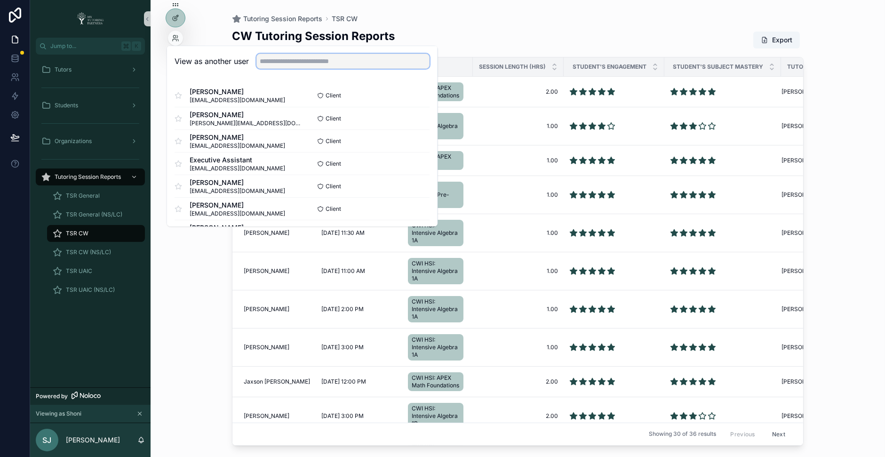
click at [270, 57] on input "text" at bounding box center [342, 61] width 173 height 15
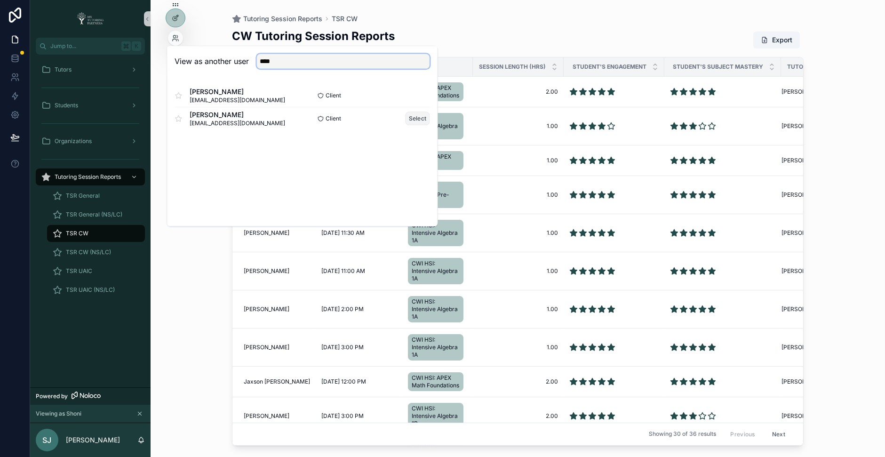
type input "****"
click at [425, 120] on button "Select" at bounding box center [417, 118] width 24 height 14
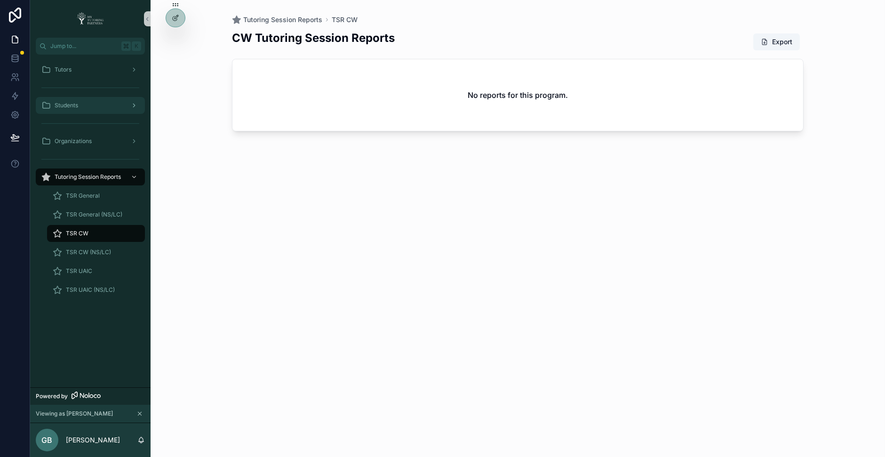
click at [96, 105] on div "Students" at bounding box center [90, 105] width 98 height 15
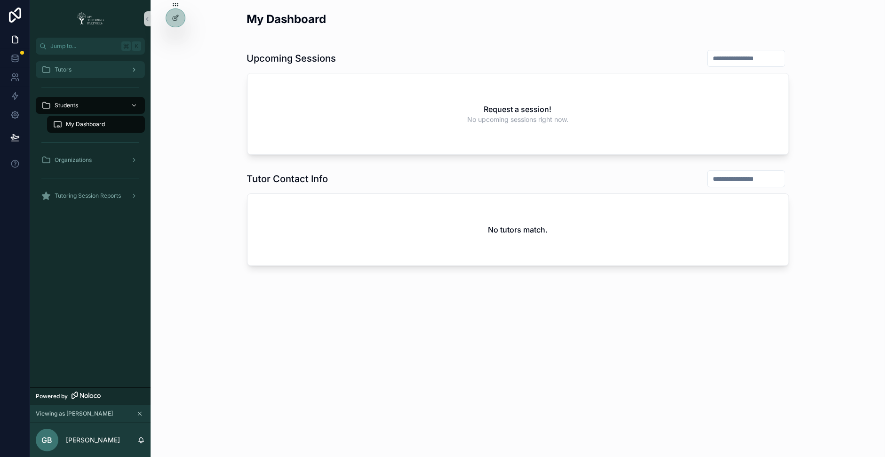
click at [103, 65] on div "Tutors" at bounding box center [90, 69] width 98 height 15
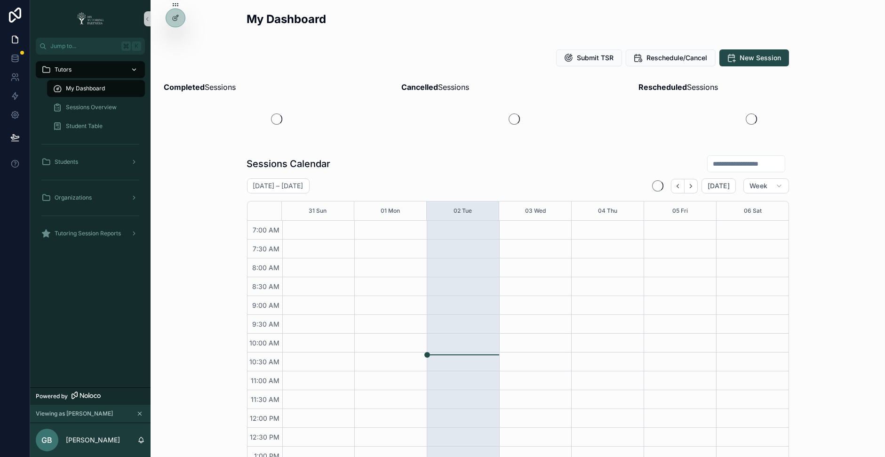
scroll to position [212, 0]
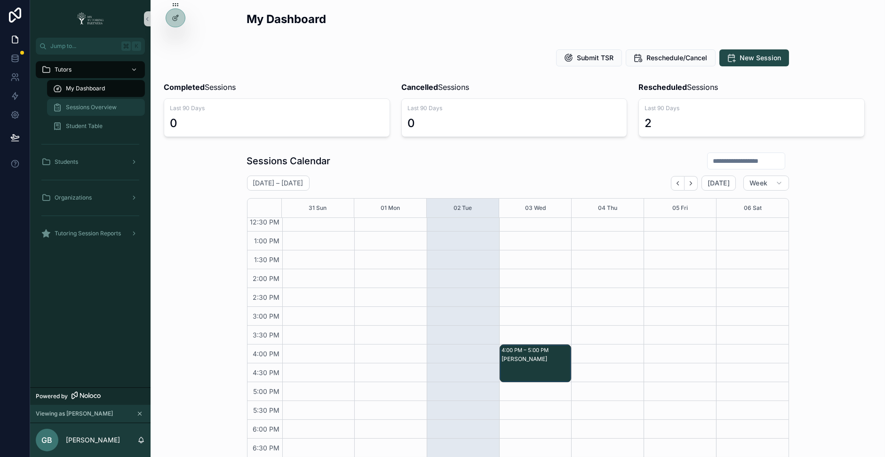
click at [111, 105] on span "Sessions Overview" at bounding box center [91, 107] width 51 height 8
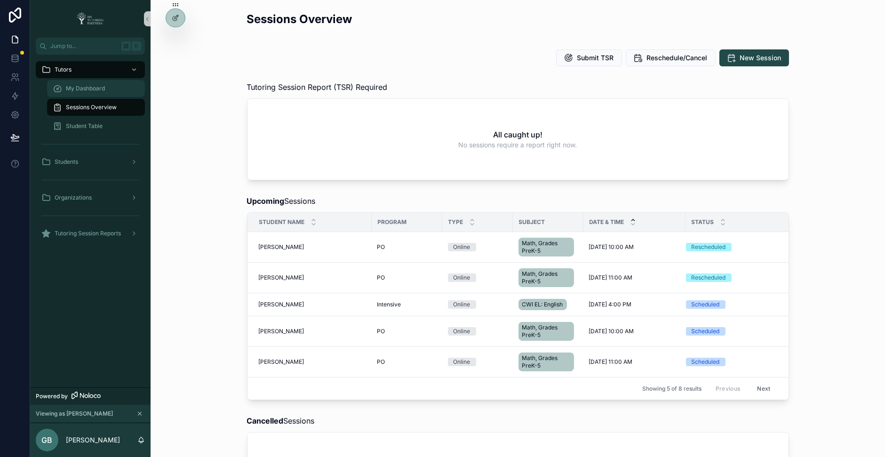
click at [99, 88] on span "My Dashboard" at bounding box center [85, 89] width 39 height 8
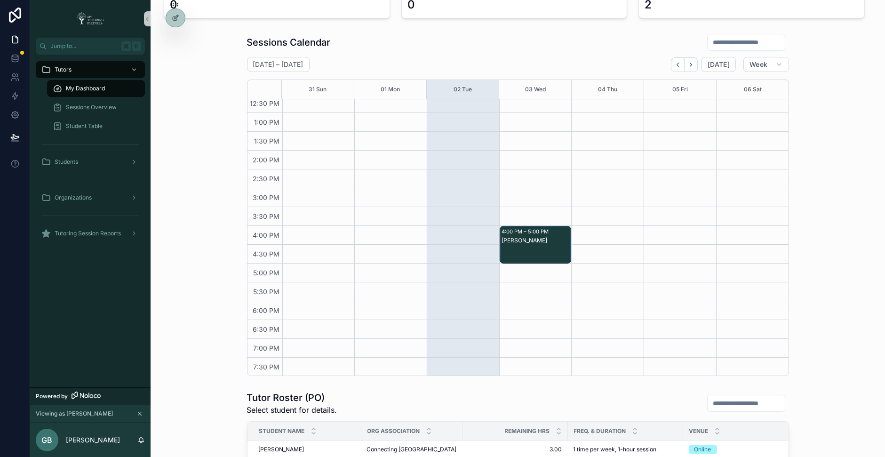
scroll to position [65, 0]
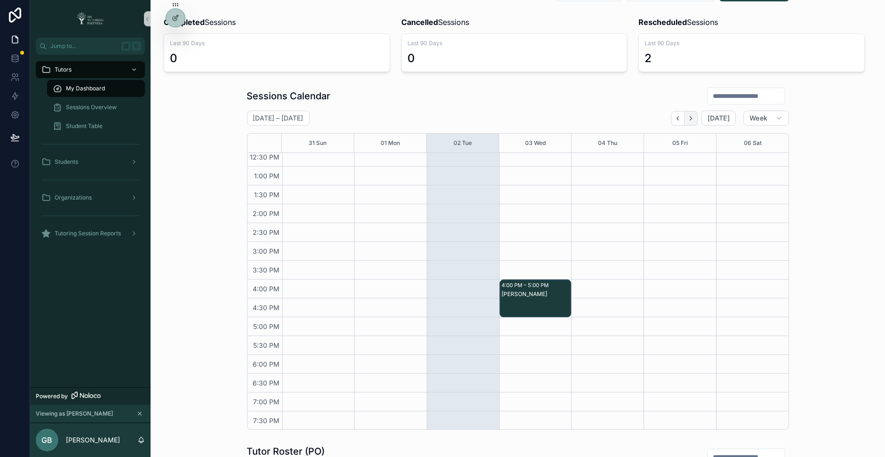
click at [694, 115] on icon "Next" at bounding box center [690, 118] width 7 height 7
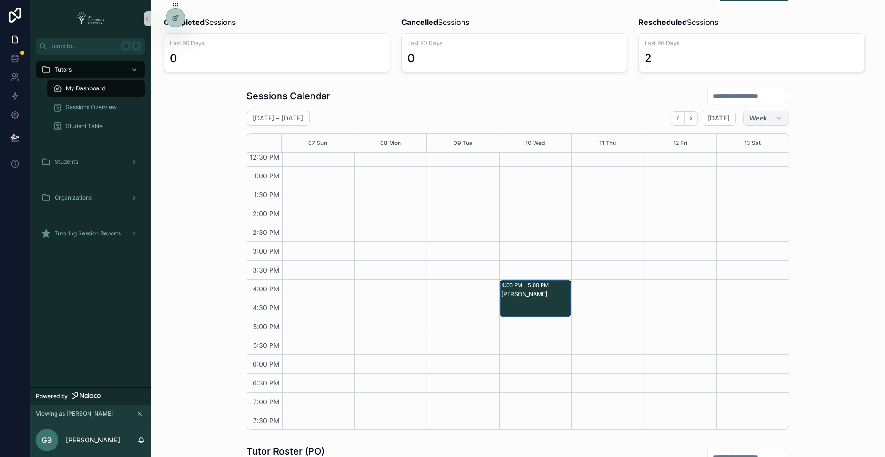
click at [748, 114] on button "Week" at bounding box center [765, 118] width 45 height 15
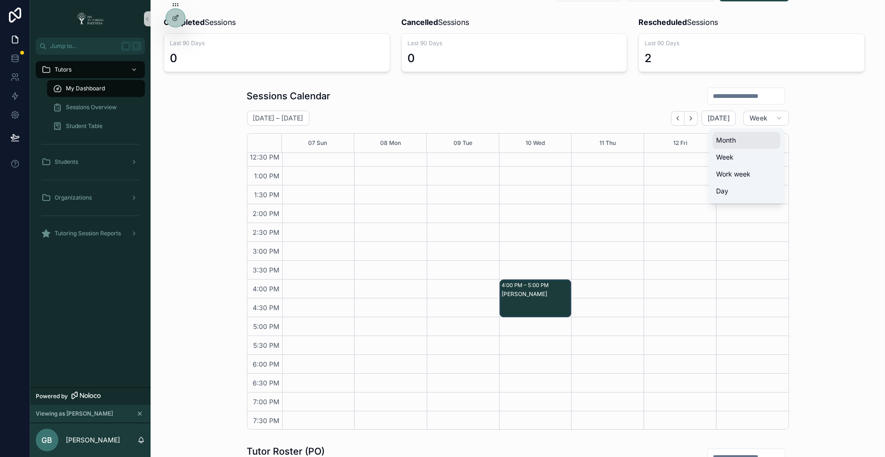
click at [746, 137] on button "Month" at bounding box center [747, 140] width 68 height 17
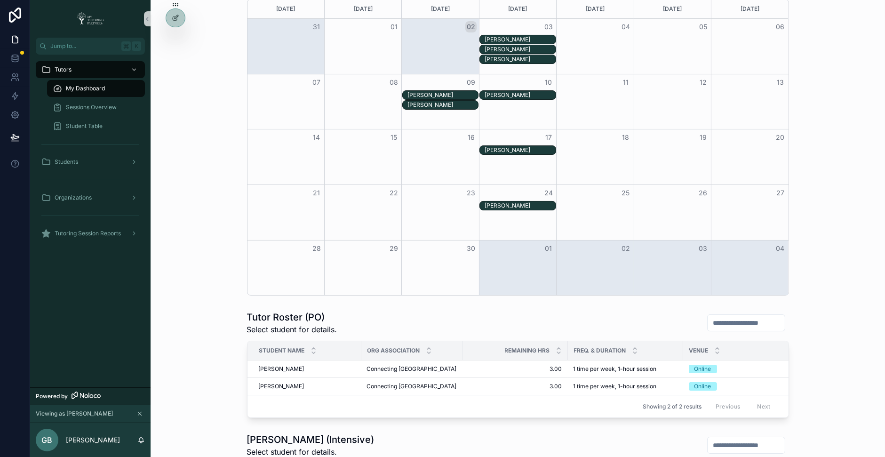
scroll to position [271, 0]
